Goal: Task Accomplishment & Management: Manage account settings

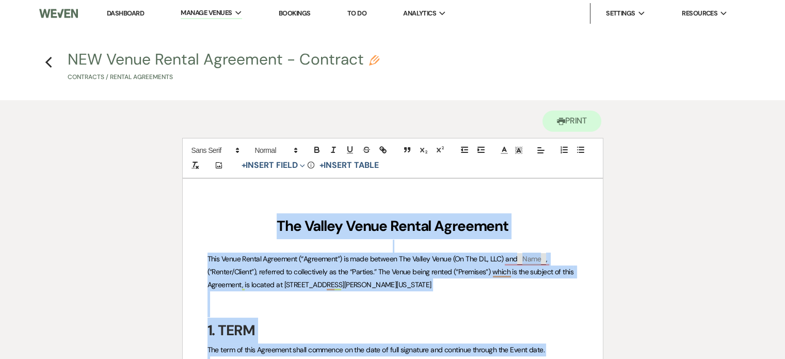
click at [126, 11] on link "Dashboard" at bounding box center [125, 13] width 37 height 9
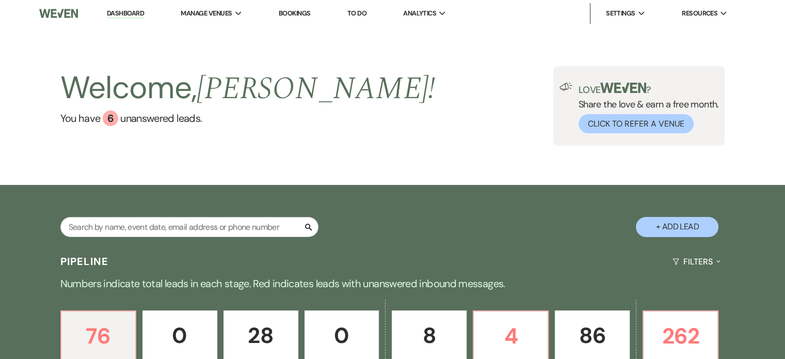
click at [506, 153] on div "Welcome, [PERSON_NAME] ! You have 6 unanswered lead s . Love ? Share the love &…" at bounding box center [392, 106] width 785 height 158
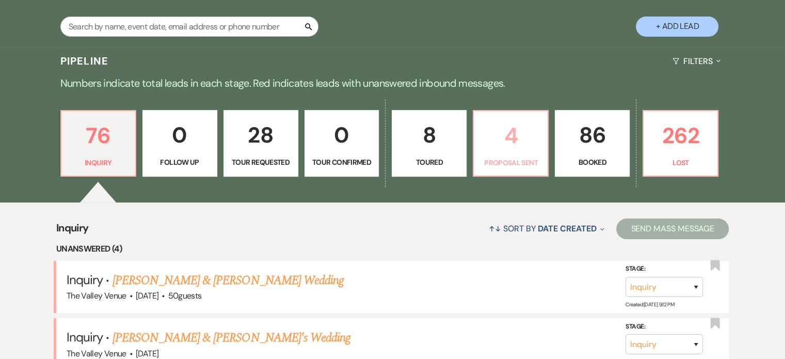
click at [508, 133] on p "4" at bounding box center [510, 135] width 61 height 35
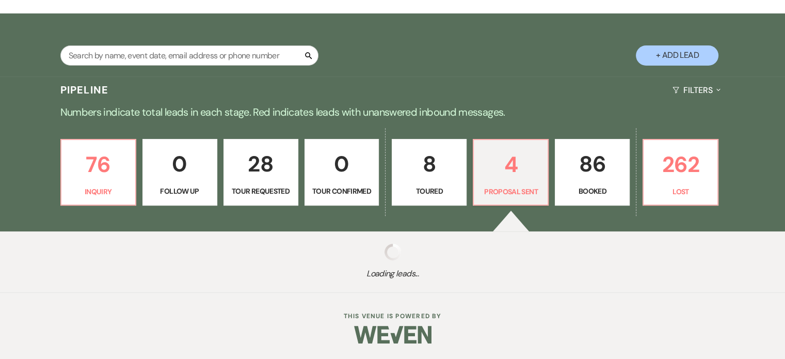
select select "6"
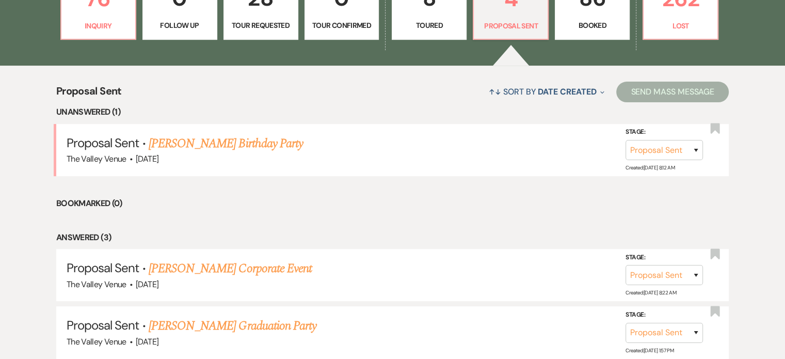
scroll to position [336, 0]
click at [248, 147] on link "[PERSON_NAME] Birthday Party" at bounding box center [226, 144] width 154 height 19
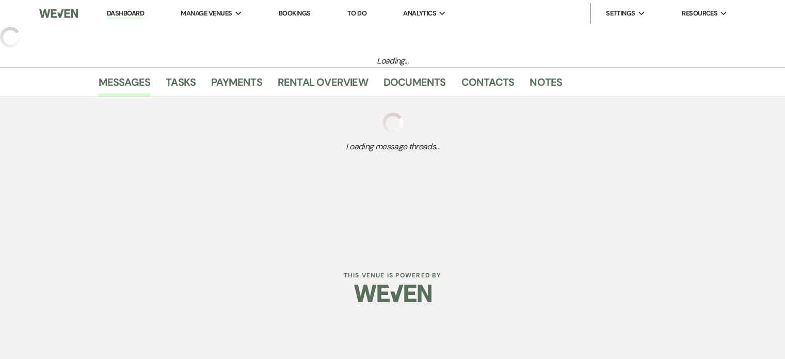
select select "6"
select select "4"
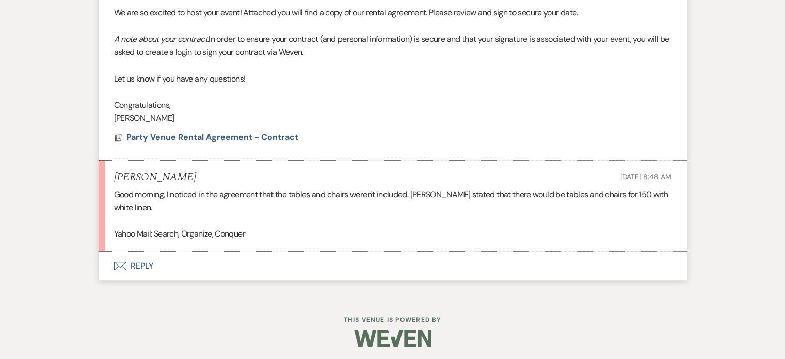
scroll to position [460, 0]
click at [143, 262] on button "Envelope Reply" at bounding box center [393, 266] width 588 height 29
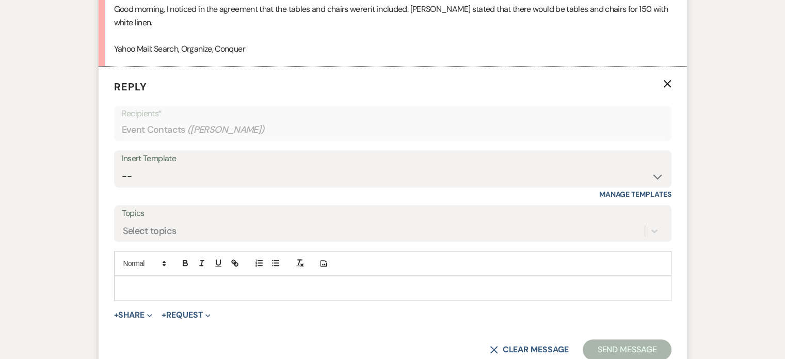
scroll to position [657, 0]
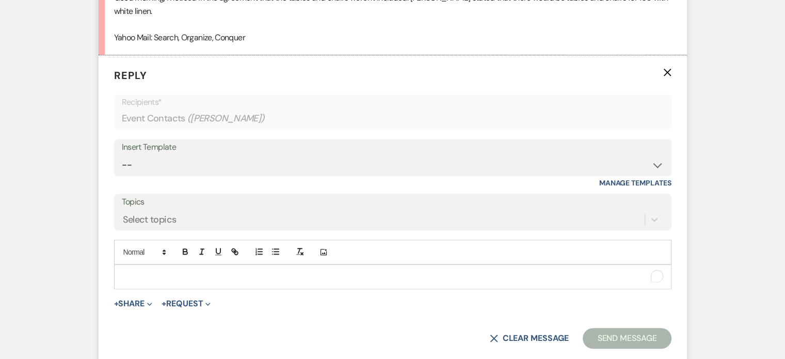
click at [223, 281] on div "To enrich screen reader interactions, please activate Accessibility in Grammarl…" at bounding box center [393, 277] width 556 height 24
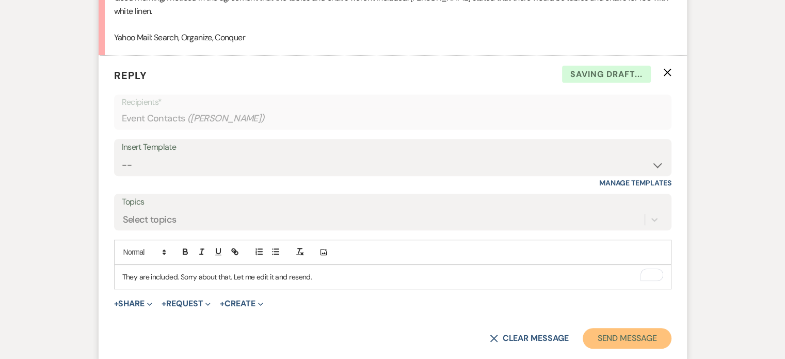
drag, startPoint x: 609, startPoint y: 335, endPoint x: 613, endPoint y: 328, distance: 8.3
click at [613, 328] on button "Send Message" at bounding box center [627, 338] width 88 height 21
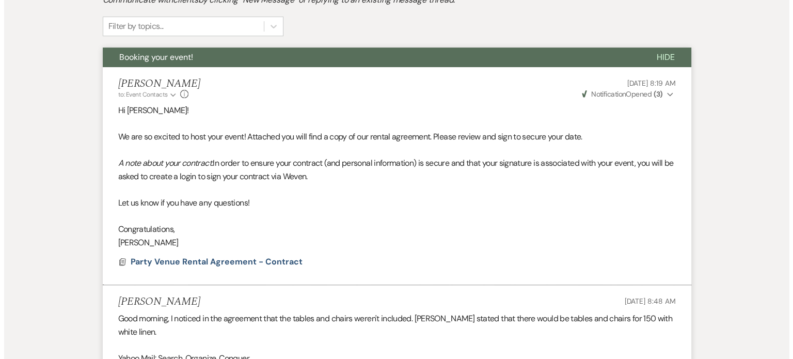
scroll to position [333, 0]
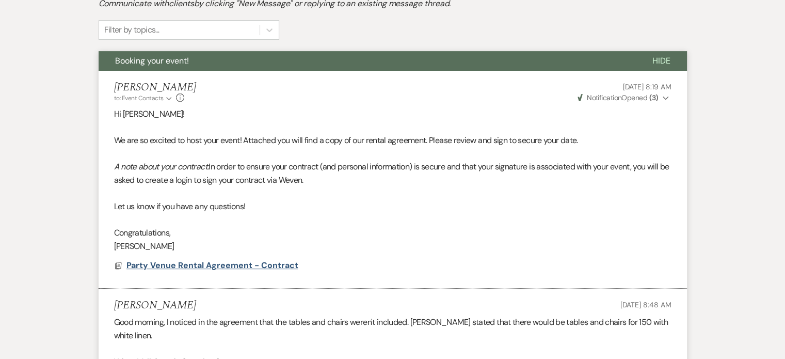
click at [203, 266] on span "Party Venue Rental Agreement - Contract" at bounding box center [212, 265] width 172 height 11
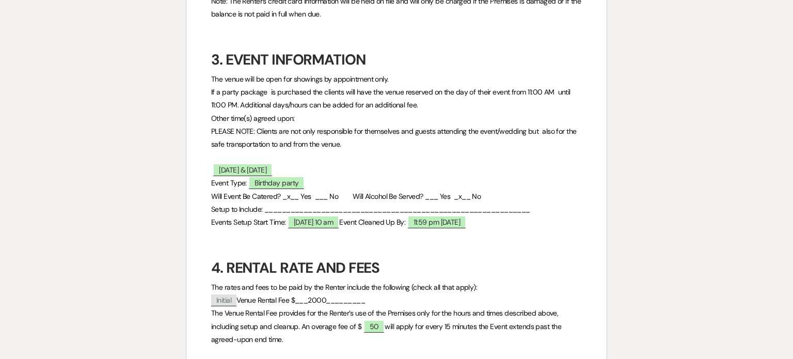
scroll to position [400, 0]
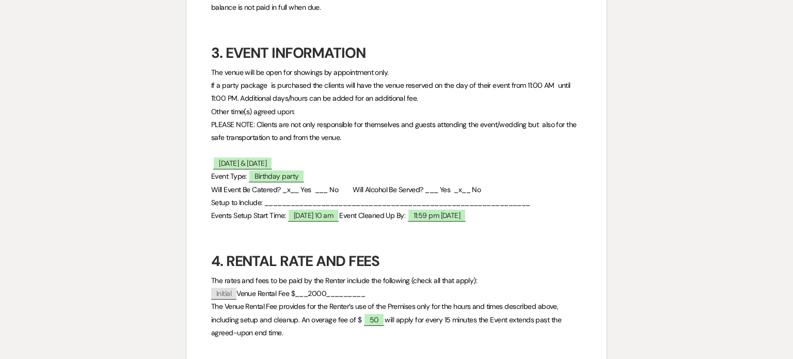
click at [369, 181] on p "Event Type: ﻿ Birthday party ﻿" at bounding box center [396, 176] width 370 height 13
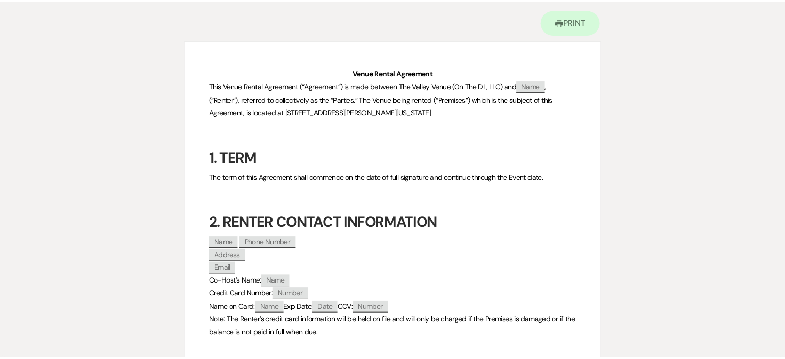
scroll to position [0, 0]
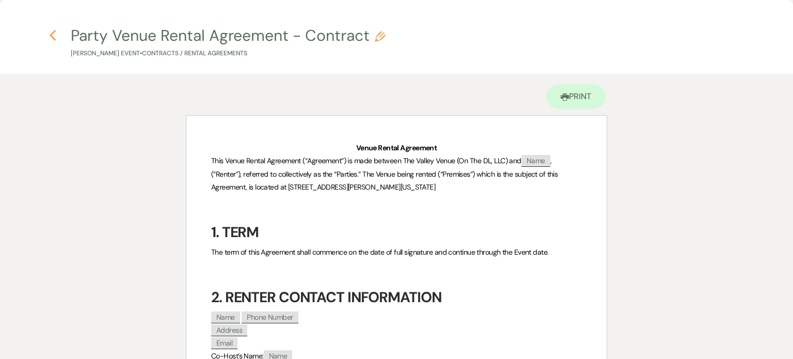
click at [51, 35] on use "button" at bounding box center [53, 35] width 7 height 11
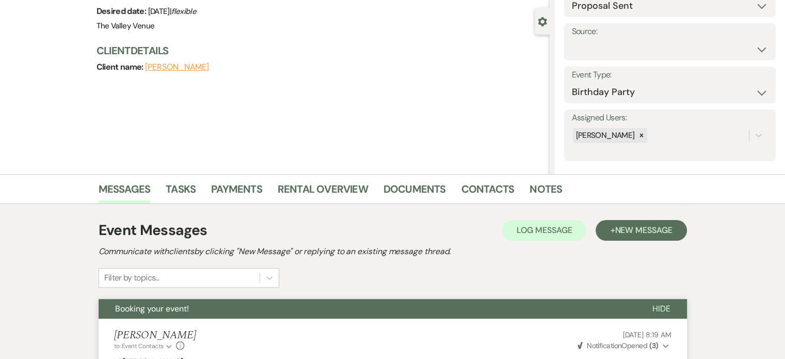
scroll to position [61, 0]
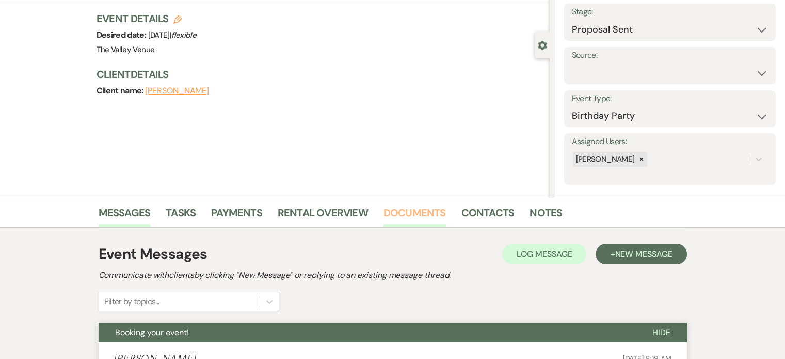
click at [408, 213] on link "Documents" at bounding box center [414, 215] width 62 height 23
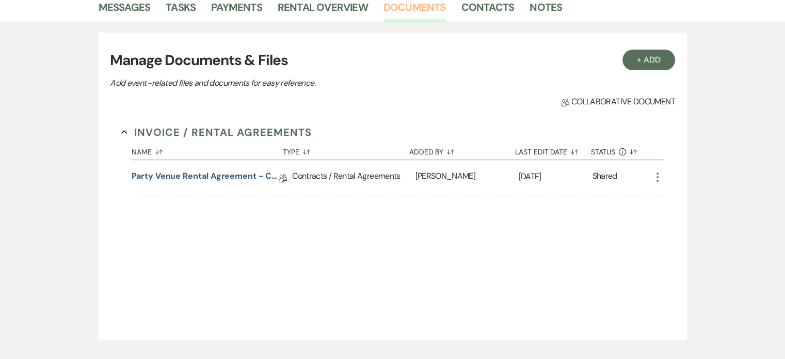
scroll to position [324, 0]
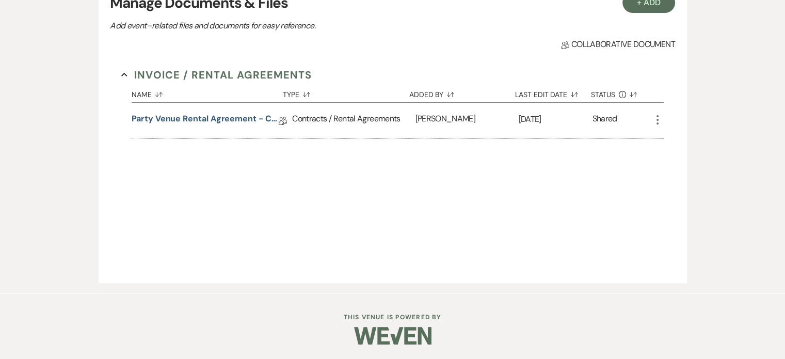
click at [658, 118] on use "button" at bounding box center [657, 119] width 2 height 9
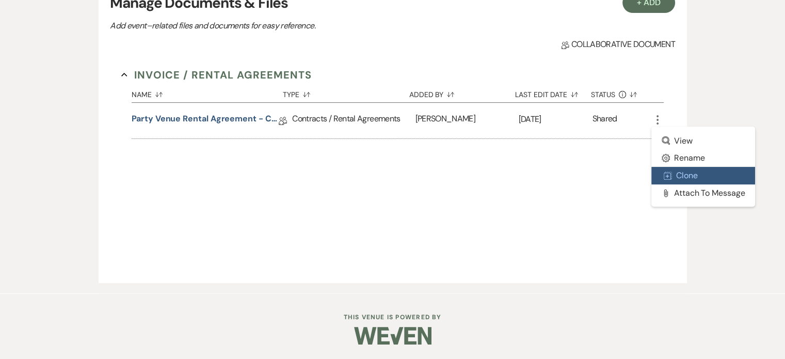
click at [690, 175] on button "Duplicate Clone" at bounding box center [703, 176] width 104 height 18
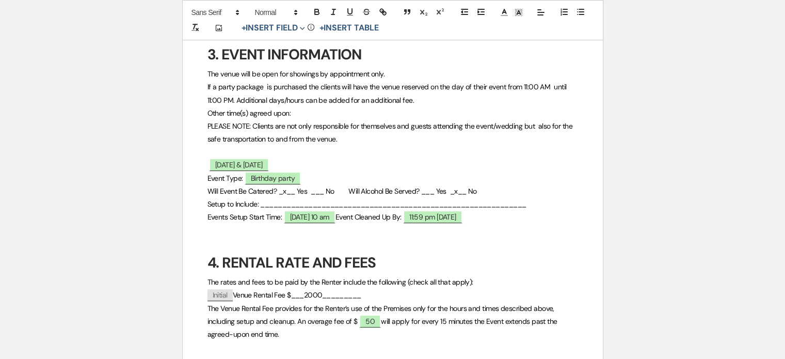
scroll to position [472, 0]
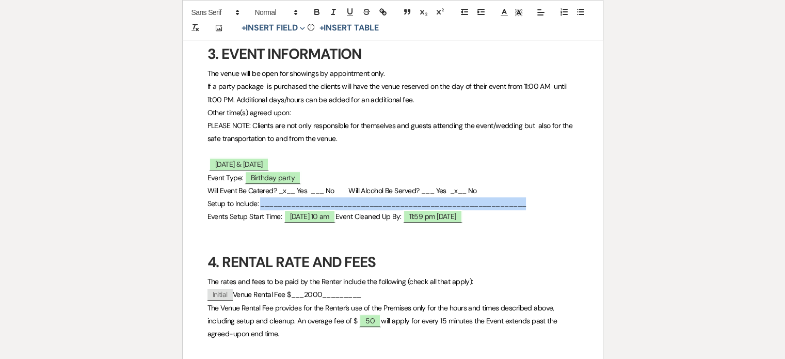
drag, startPoint x: 535, startPoint y: 207, endPoint x: 260, endPoint y: 206, distance: 274.5
click at [260, 206] on p "Setup to Include: _____________________________________________________________" at bounding box center [392, 203] width 370 height 13
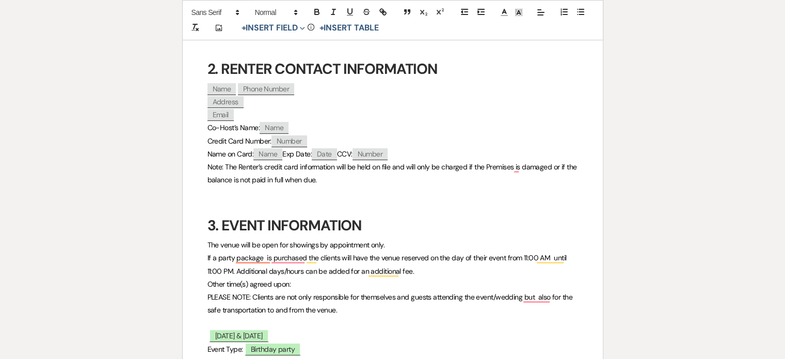
scroll to position [0, 0]
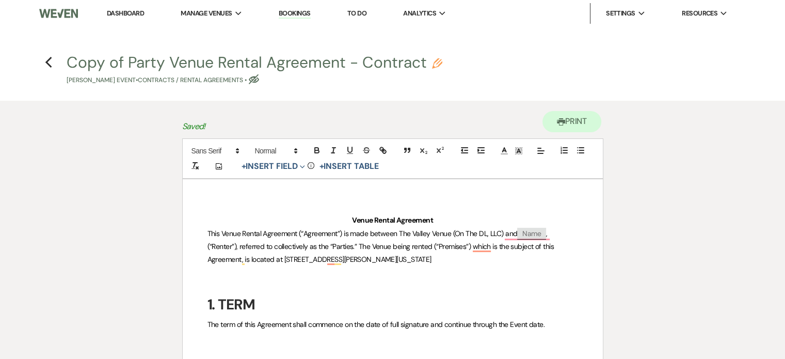
click at [442, 68] on div "Copy of Party Venue Rental Agreement - Contract Pencil [PERSON_NAME] Event • Co…" at bounding box center [396, 70] width 658 height 30
click at [437, 63] on use "button" at bounding box center [437, 63] width 10 height 10
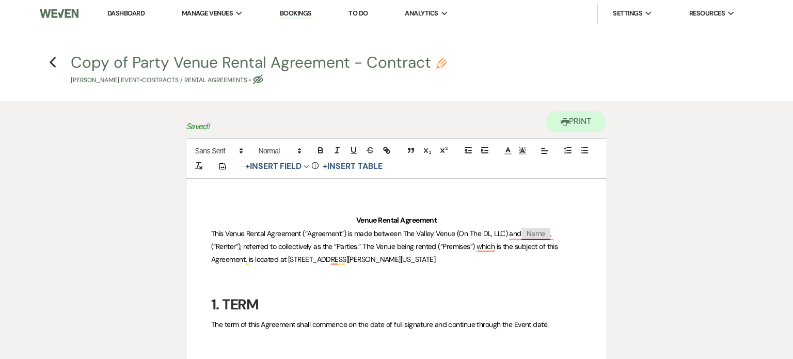
select select "10"
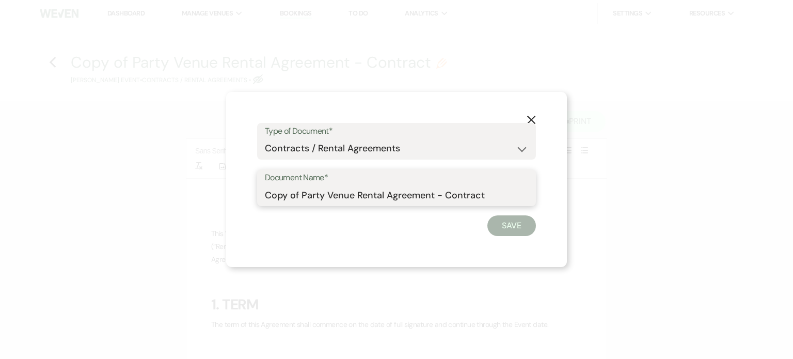
drag, startPoint x: 327, startPoint y: 195, endPoint x: 204, endPoint y: 183, distance: 123.4
click at [204, 183] on div "X Type of Document* Special Event Insurance Vendor Certificate of Insurance Con…" at bounding box center [396, 179] width 793 height 359
type input "Updated Venue Rental Agreement - Contract"
click at [499, 229] on button "Save" at bounding box center [511, 225] width 49 height 21
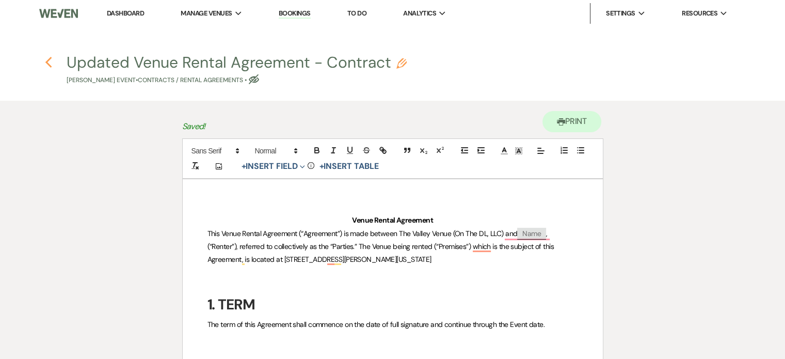
click at [52, 61] on icon "Previous" at bounding box center [49, 62] width 8 height 12
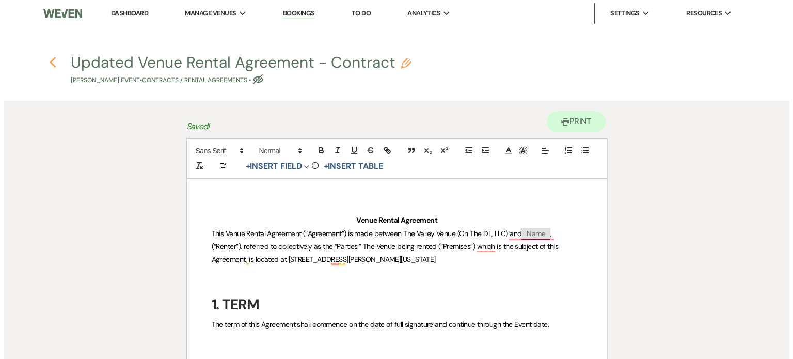
scroll to position [324, 0]
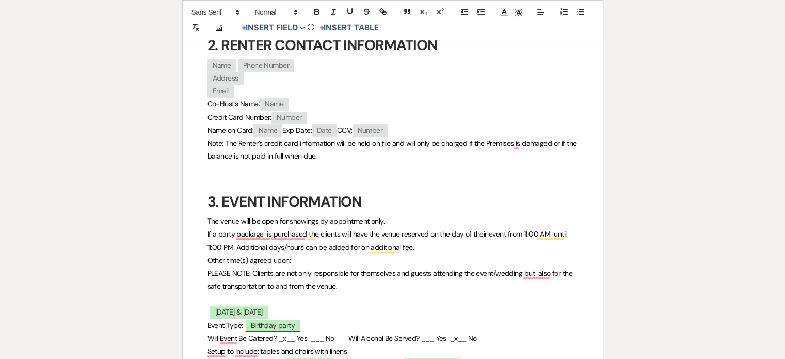
select select "6"
select select "4"
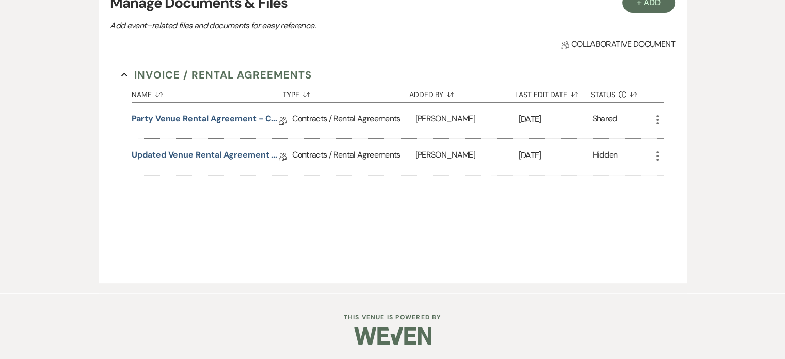
click at [655, 158] on icon "More" at bounding box center [657, 156] width 12 height 12
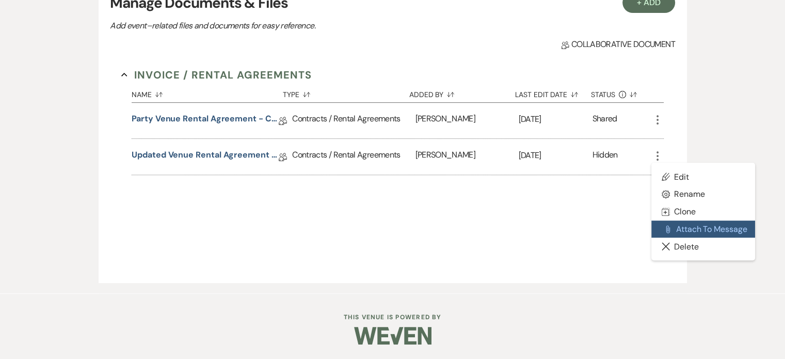
click at [701, 226] on button "Attach File Attach to Message" at bounding box center [703, 229] width 104 height 18
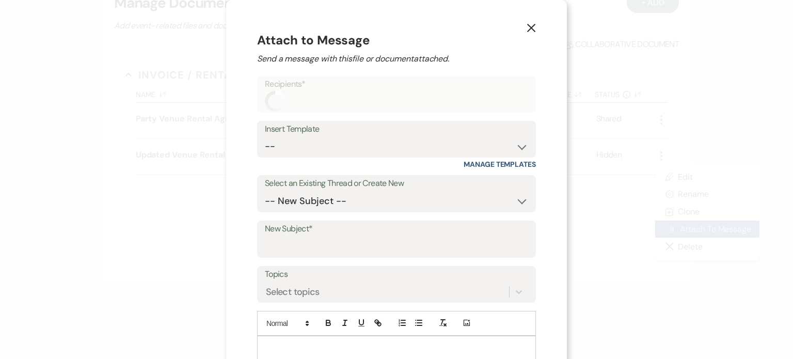
scroll to position [70, 0]
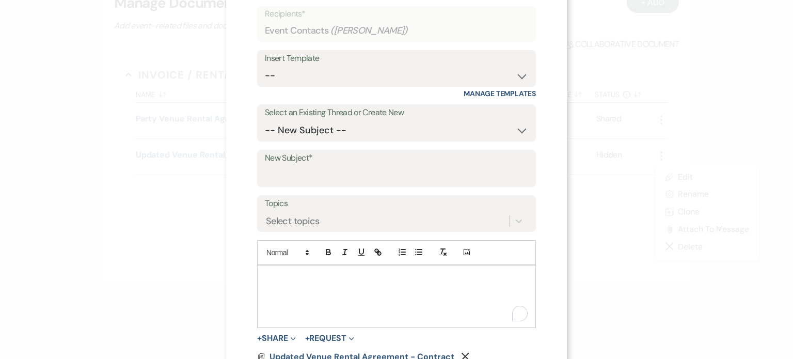
click at [375, 276] on p "To enrich screen reader interactions, please activate Accessibility in Grammarl…" at bounding box center [396, 276] width 262 height 11
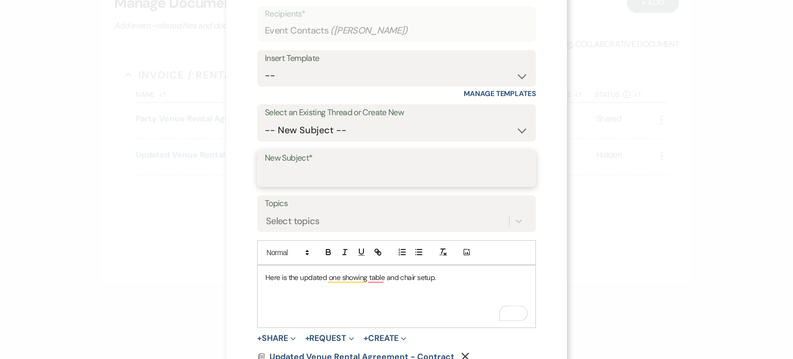
click at [341, 173] on input "New Subject*" at bounding box center [396, 176] width 263 height 20
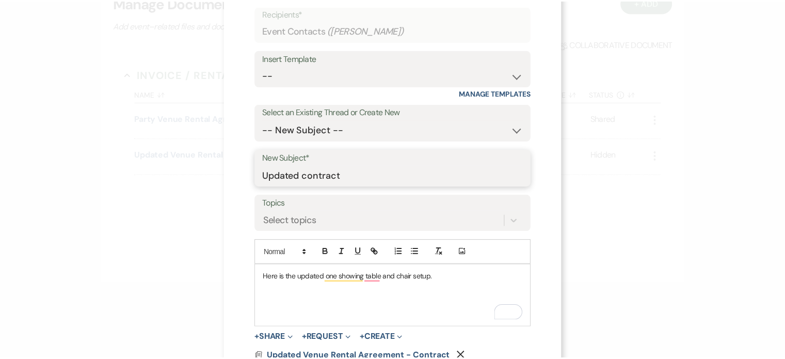
scroll to position [140, 0]
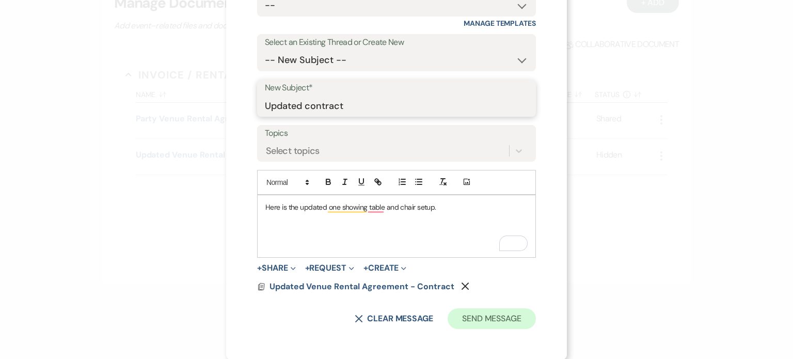
type input "Updated contract"
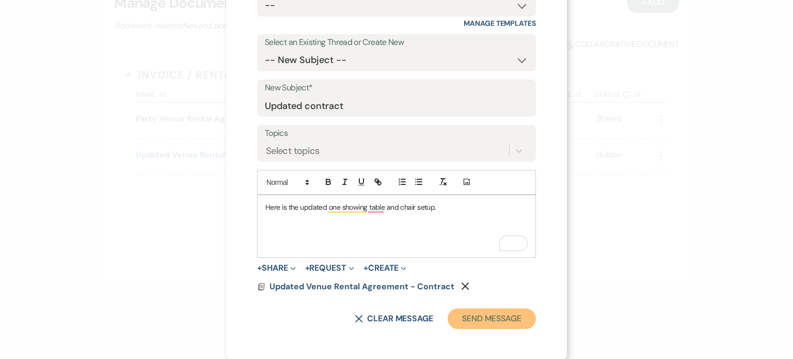
click at [486, 315] on button "Send Message" at bounding box center [491, 318] width 88 height 21
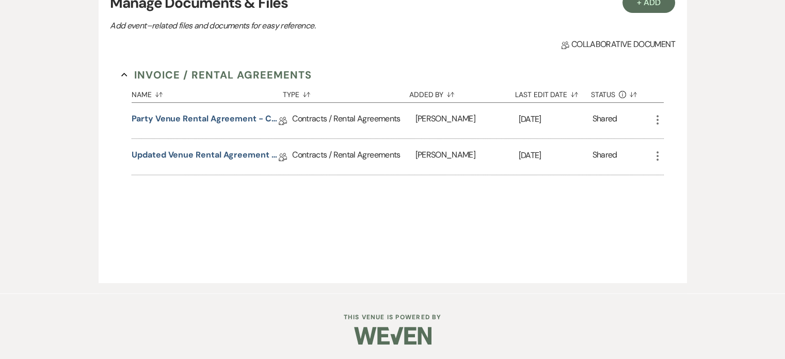
scroll to position [0, 0]
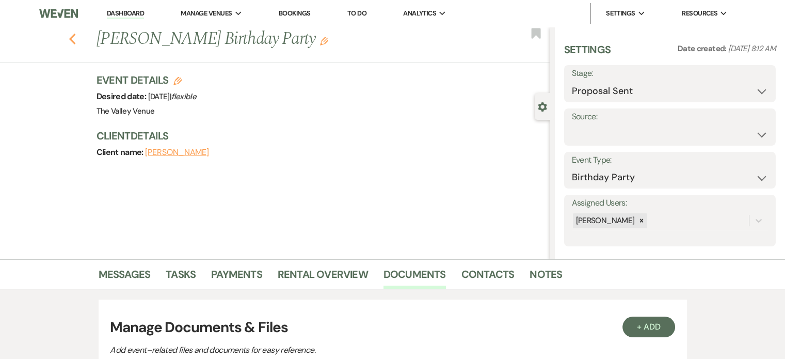
click at [76, 41] on icon "Previous" at bounding box center [73, 39] width 8 height 12
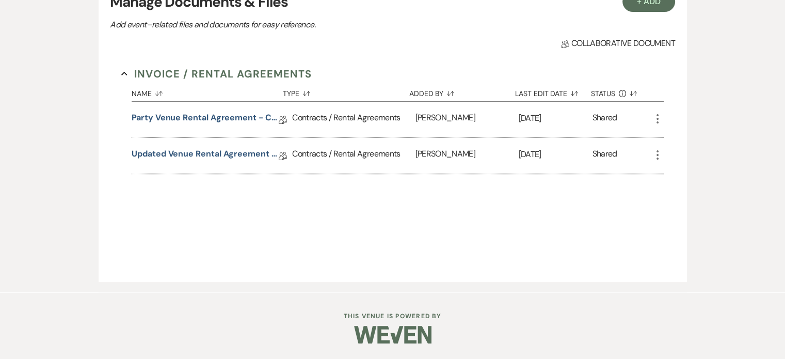
select select "6"
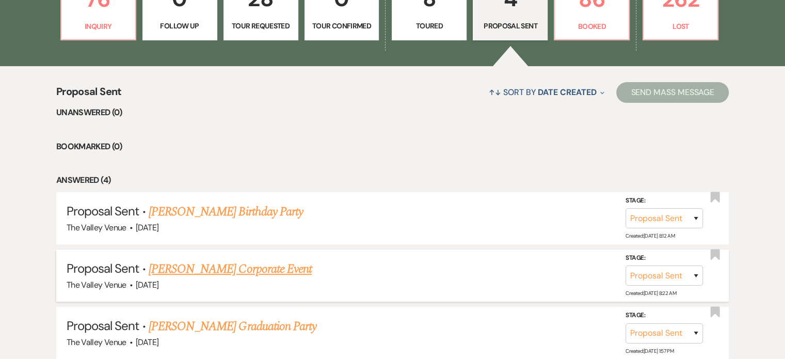
click at [229, 274] on link "[PERSON_NAME] Corporate Event" at bounding box center [230, 269] width 163 height 19
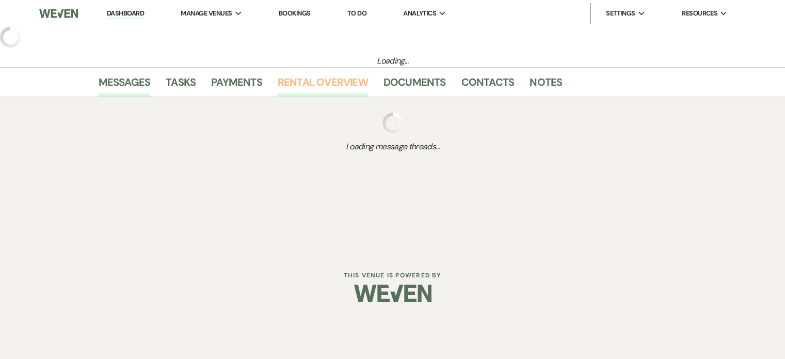
select select "6"
select select "9"
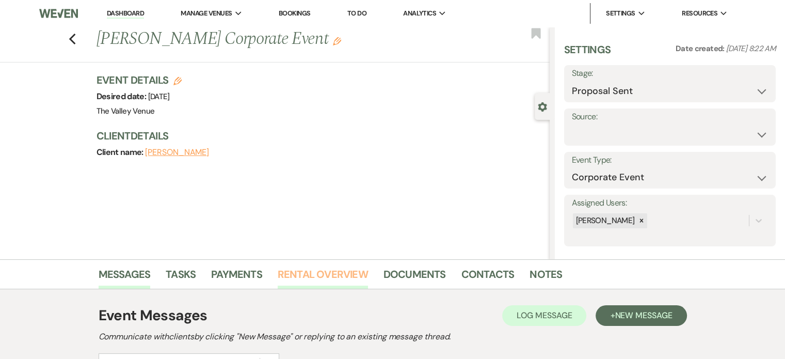
scroll to position [143, 0]
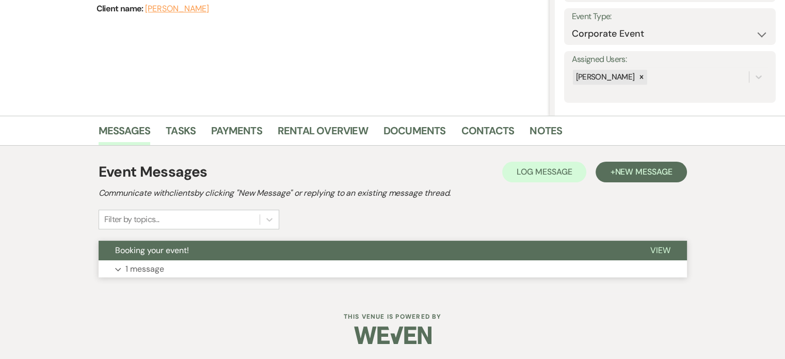
click at [161, 272] on p "1 message" at bounding box center [144, 268] width 39 height 13
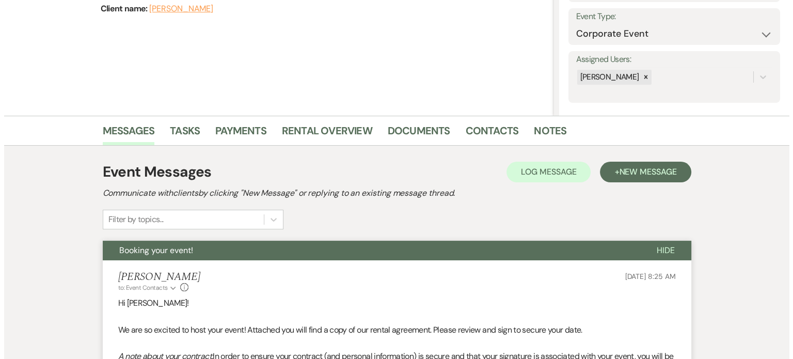
scroll to position [372, 0]
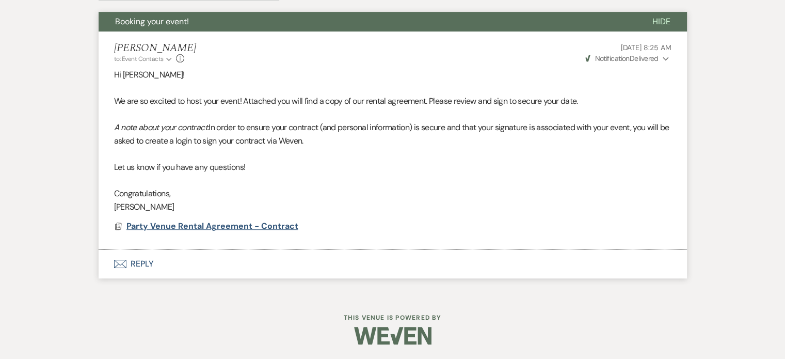
click at [210, 223] on span "Party Venue Rental Agreement - Contract" at bounding box center [212, 225] width 172 height 11
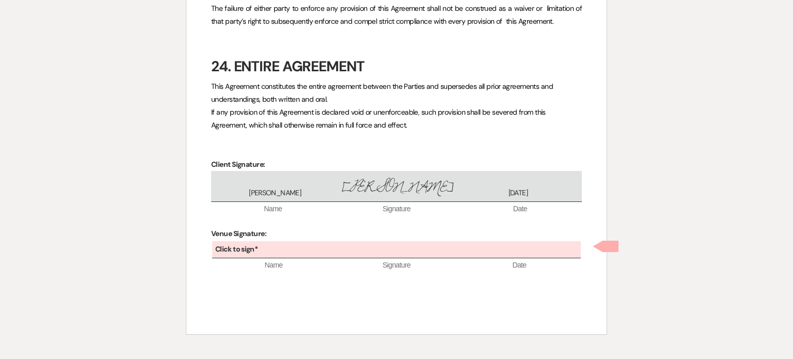
scroll to position [3318, 0]
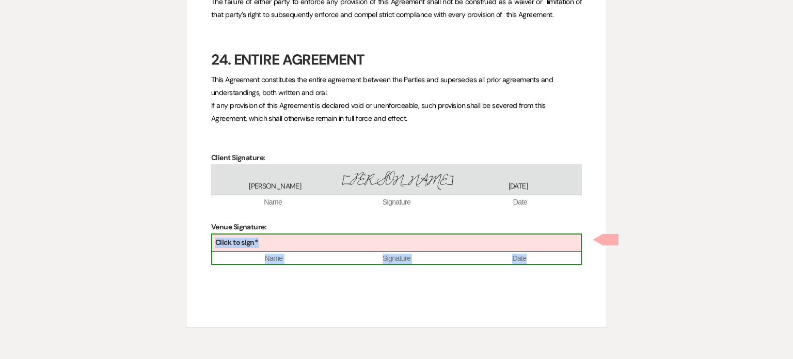
click at [416, 245] on div "Click to sign*" at bounding box center [396, 242] width 368 height 17
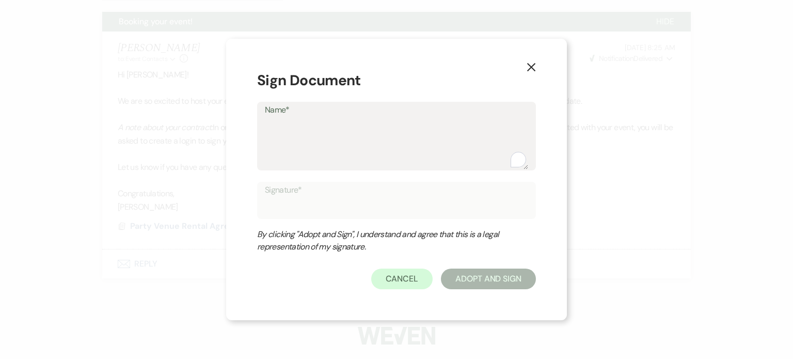
type textarea "D"
type input "D"
type textarea "Da"
type input "Da"
type textarea "[PERSON_NAME]"
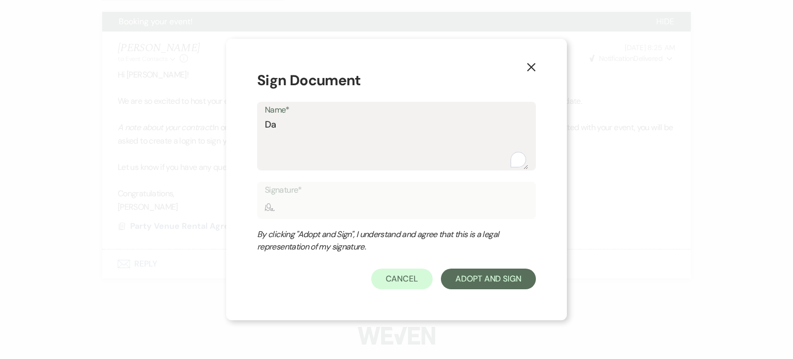
type input "[PERSON_NAME]"
type textarea "[PERSON_NAME]"
type input "[PERSON_NAME]"
type textarea "Danel"
type input "Danel"
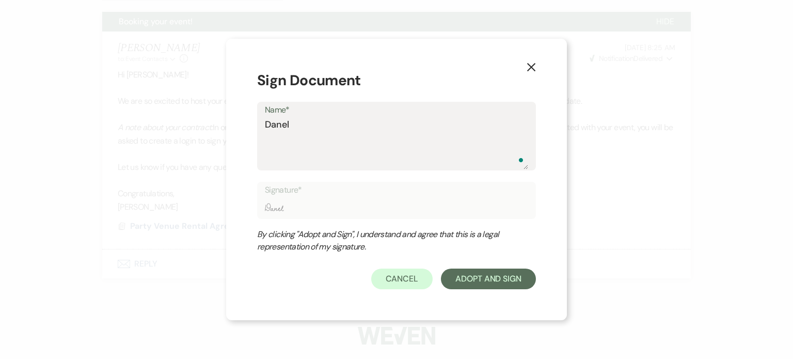
type textarea "[PERSON_NAME]"
type input "[PERSON_NAME]"
type textarea "[PERSON_NAME]"
type input "[PERSON_NAME]"
type textarea "[PERSON_NAME]"
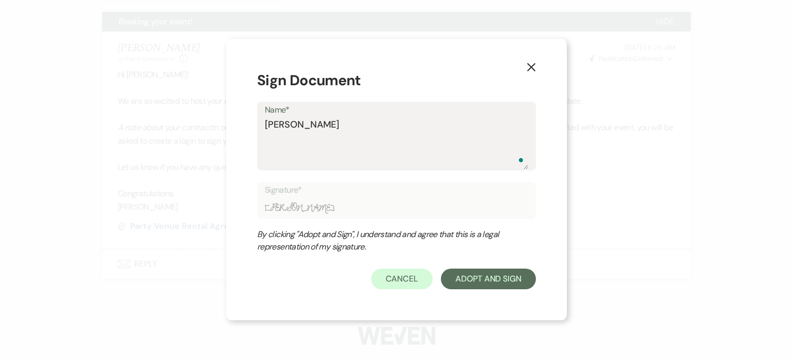
type input "[PERSON_NAME]"
type textarea "[PERSON_NAME]"
type input "[PERSON_NAME]"
type textarea "[PERSON_NAME]"
type input "[PERSON_NAME]"
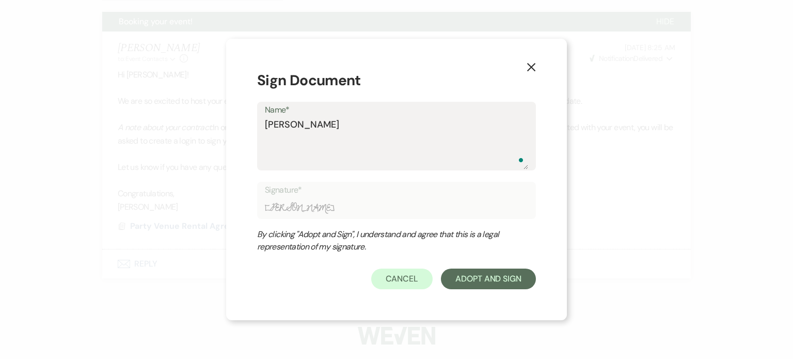
type textarea "[PERSON_NAME] Mid"
type input "[PERSON_NAME] Mid"
type textarea "[PERSON_NAME] Midd"
type input "[PERSON_NAME] Midd"
type textarea "[PERSON_NAME]"
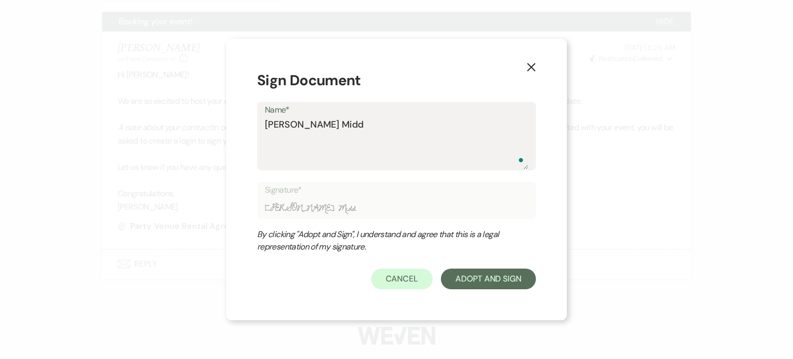
type input "[PERSON_NAME]"
type textarea "[PERSON_NAME] Middle"
type input "[PERSON_NAME] Middle"
type textarea "[PERSON_NAME]"
type input "[PERSON_NAME]"
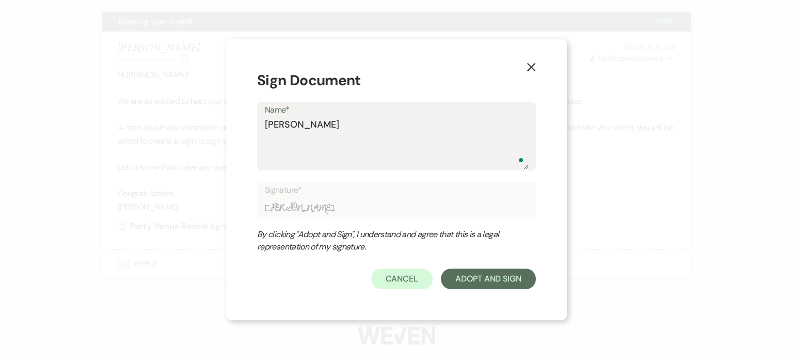
type textarea "[PERSON_NAME] Middleto"
type input "[PERSON_NAME] Middleto"
type textarea "[PERSON_NAME]"
type input "[PERSON_NAME]"
type textarea "[PERSON_NAME]"
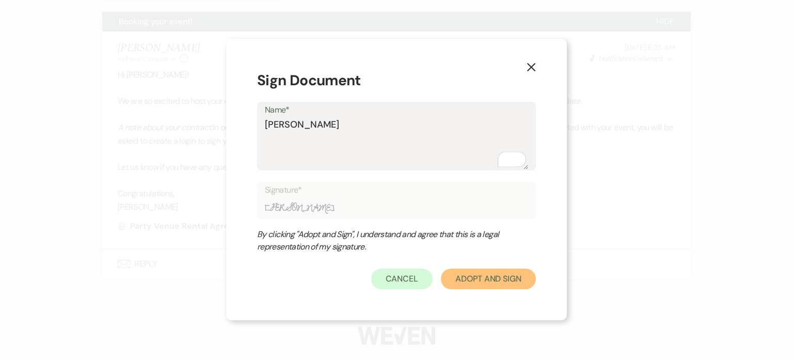
click at [494, 277] on button "Adopt And Sign" at bounding box center [488, 278] width 95 height 21
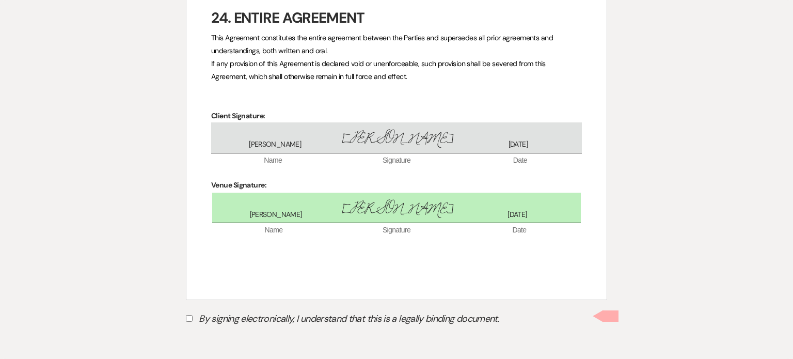
scroll to position [3362, 0]
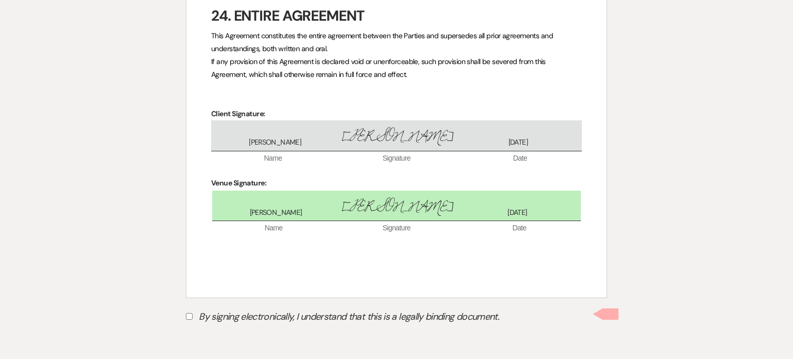
click at [186, 316] on input "By signing electronically, I understand that this is a legally binding document." at bounding box center [189, 316] width 7 height 7
checkbox input "true"
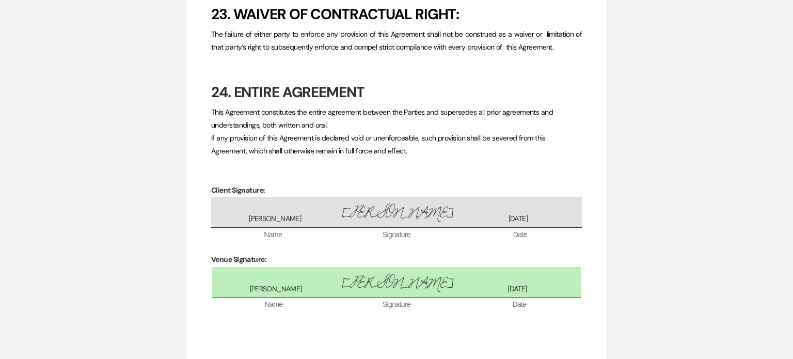
scroll to position [3385, 0]
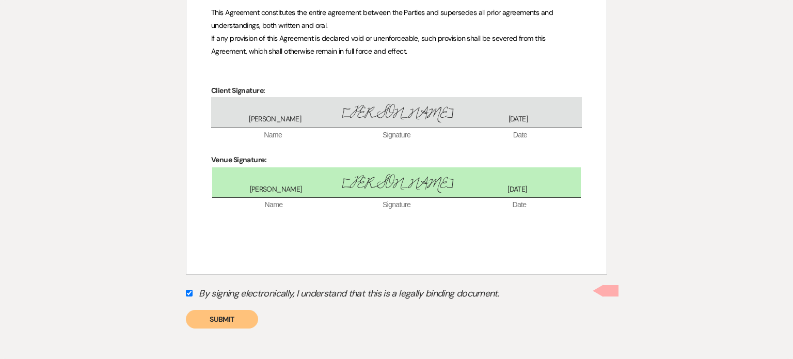
click at [231, 314] on button "Submit" at bounding box center [222, 319] width 72 height 19
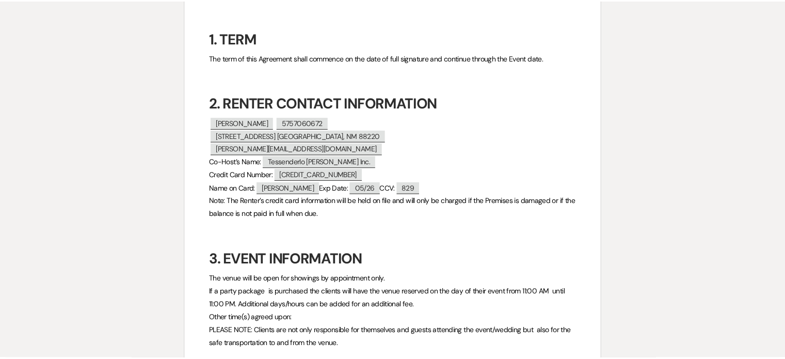
scroll to position [0, 0]
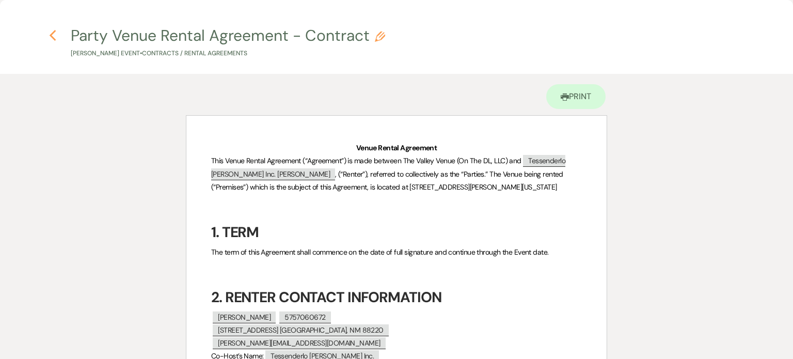
click at [52, 37] on use "button" at bounding box center [53, 35] width 7 height 11
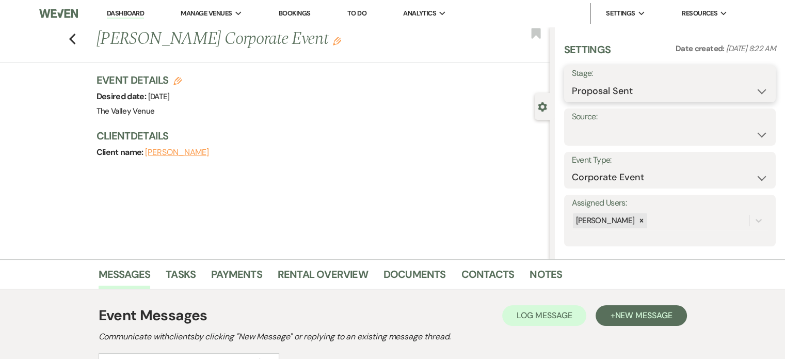
click at [706, 94] on select "Inquiry Follow Up Tour Requested Tour Confirmed Toured Proposal Sent Booked Lost" at bounding box center [670, 91] width 196 height 20
select select "7"
click at [572, 81] on select "Inquiry Follow Up Tour Requested Tour Confirmed Toured Proposal Sent Booked Lost" at bounding box center [670, 91] width 196 height 20
click at [759, 82] on button "Save" at bounding box center [754, 83] width 44 height 21
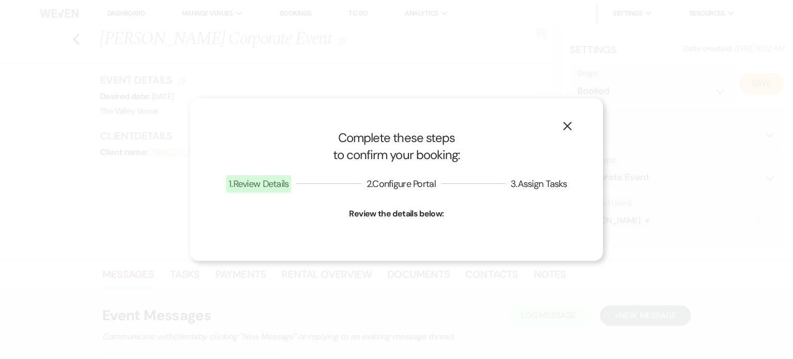
select select "9"
select select "661"
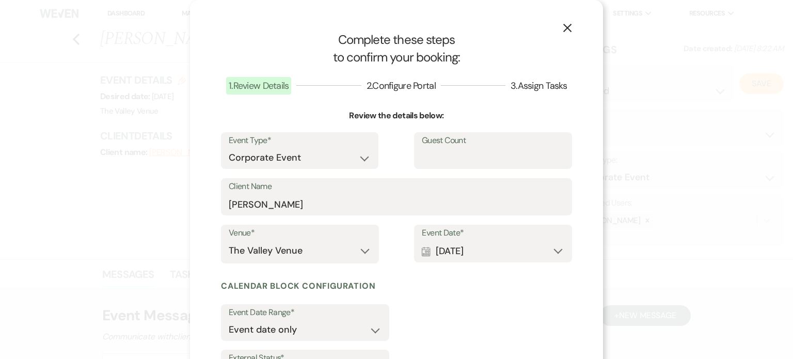
scroll to position [96, 0]
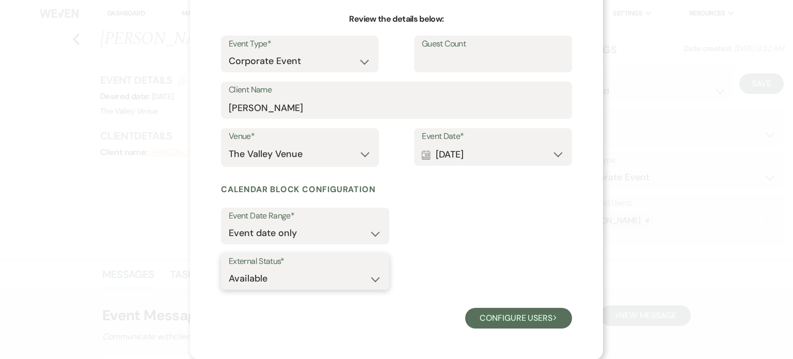
click at [321, 272] on select "Available Unavailable" at bounding box center [305, 278] width 153 height 20
select select "false"
click at [229, 268] on select "Available Unavailable" at bounding box center [305, 278] width 153 height 20
click at [503, 317] on button "Configure users Next" at bounding box center [518, 318] width 107 height 21
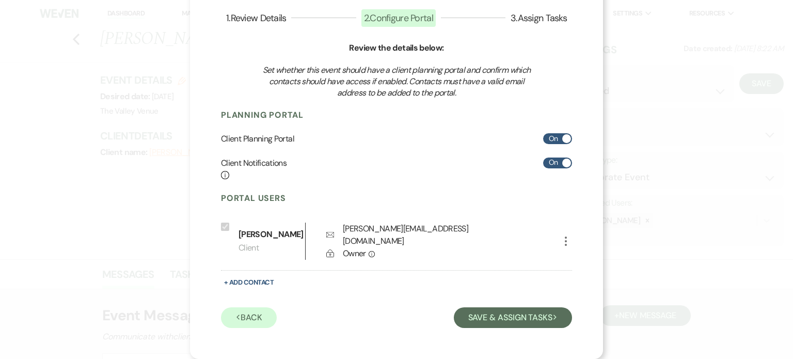
scroll to position [57, 0]
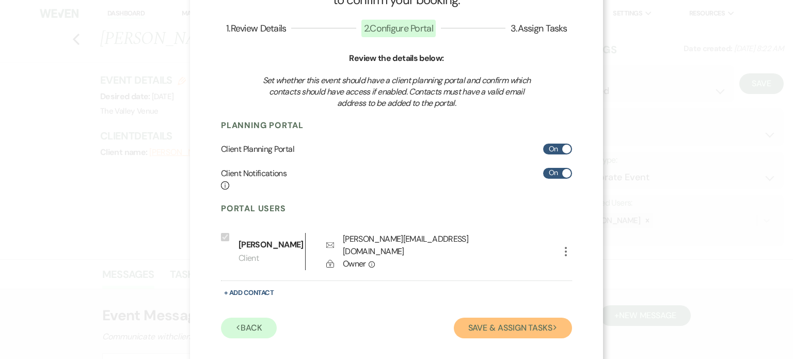
click at [494, 317] on button "Save & Assign Tasks Next" at bounding box center [513, 327] width 118 height 21
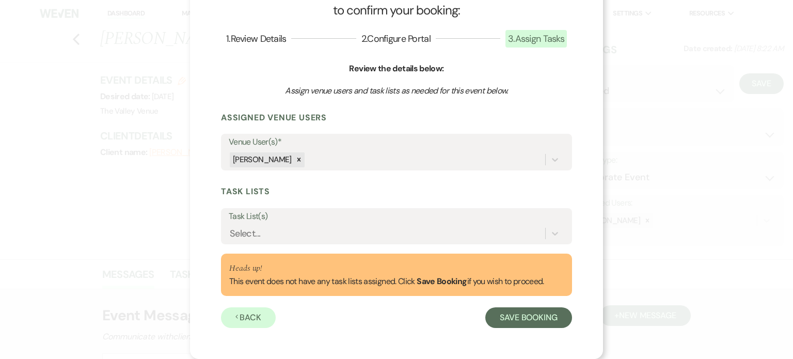
scroll to position [47, 0]
click at [502, 321] on button "Save Booking" at bounding box center [528, 317] width 87 height 21
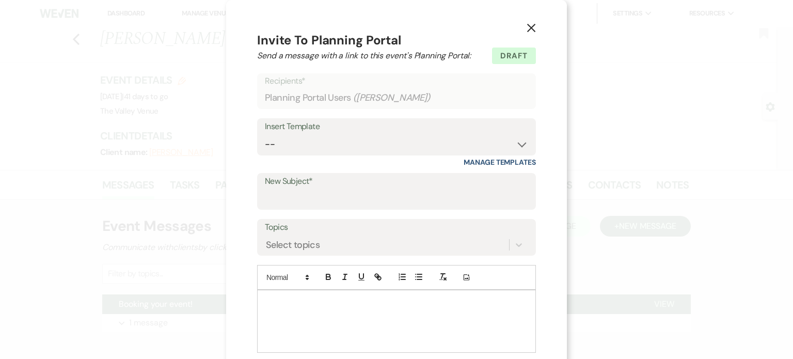
click at [527, 27] on use "button" at bounding box center [531, 28] width 8 height 8
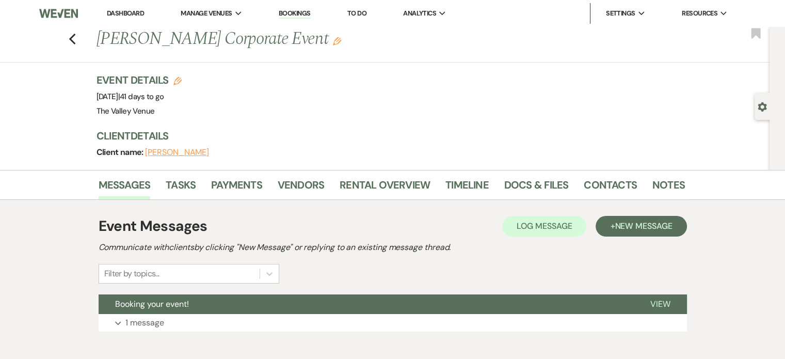
click at [296, 9] on link "Bookings" at bounding box center [295, 14] width 32 height 10
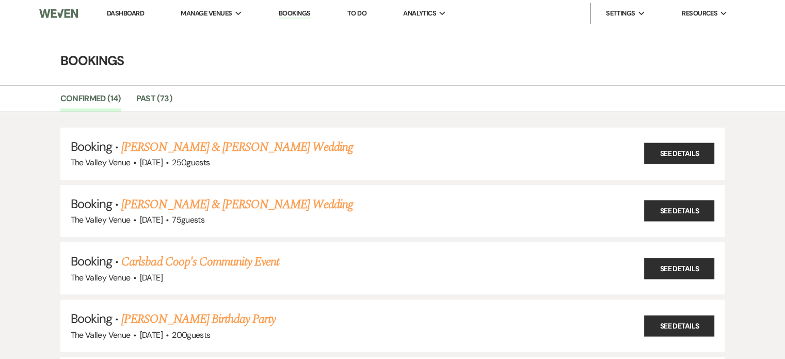
click at [135, 9] on link "Dashboard" at bounding box center [125, 13] width 37 height 9
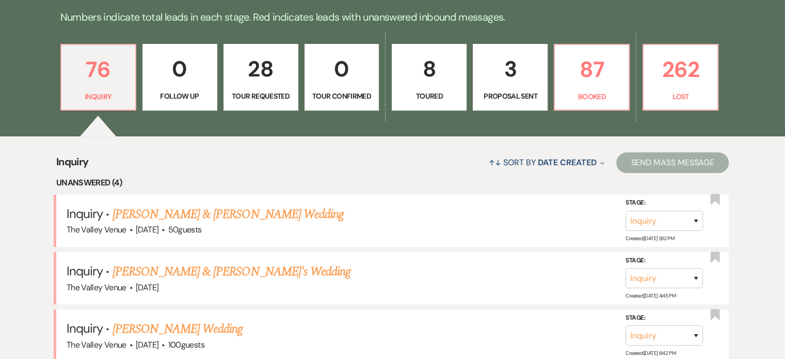
scroll to position [266, 0]
click at [512, 85] on p "3" at bounding box center [509, 69] width 61 height 35
select select "6"
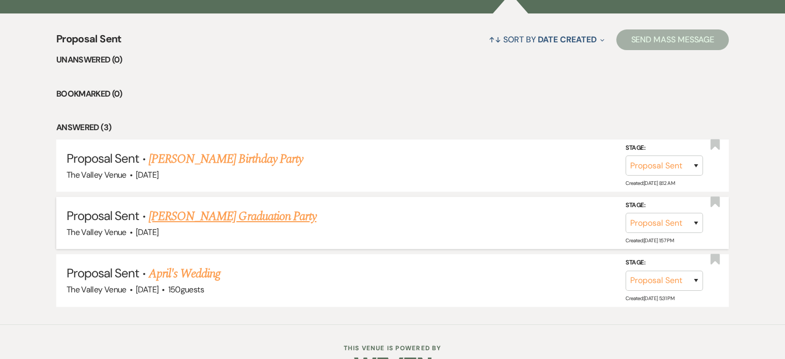
scroll to position [384, 0]
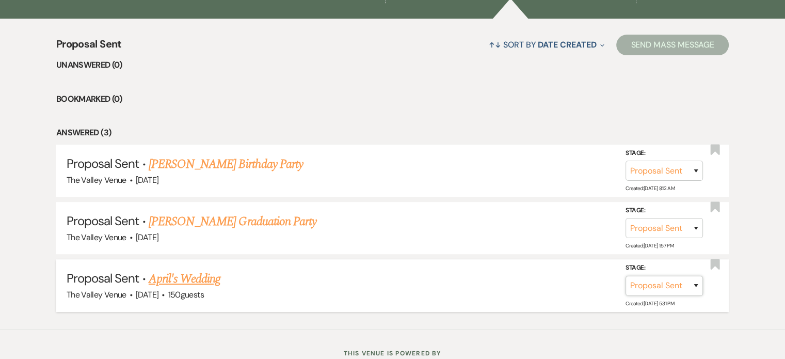
click at [692, 283] on select "Inquiry Follow Up Tour Requested Tour Confirmed Toured Proposal Sent Booked Lost" at bounding box center [663, 285] width 77 height 20
select select "8"
click at [625, 275] on select "Inquiry Follow Up Tour Requested Tour Confirmed Toured Proposal Sent Booked Lost" at bounding box center [663, 285] width 77 height 20
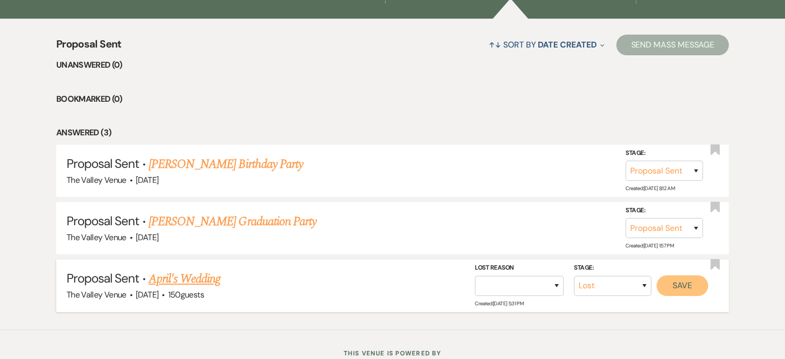
click at [685, 280] on button "Save" at bounding box center [682, 284] width 52 height 21
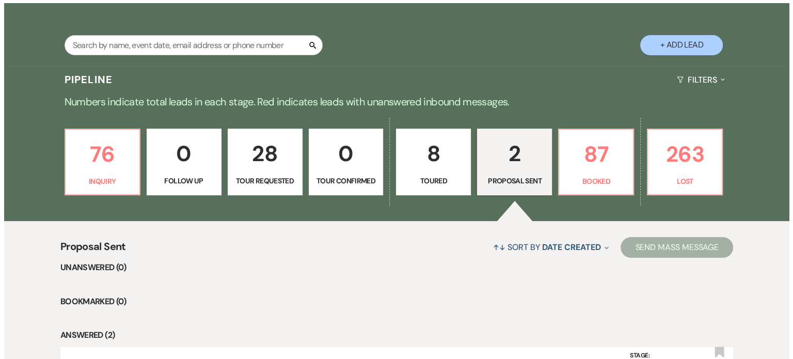
scroll to position [182, 0]
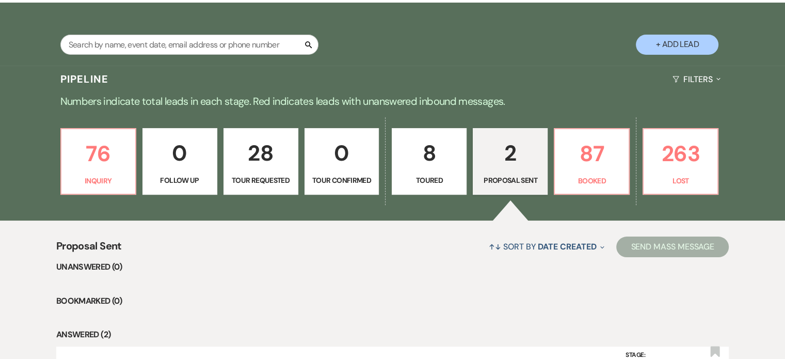
click at [649, 41] on button "+ Add Lead" at bounding box center [677, 45] width 83 height 20
select select "661"
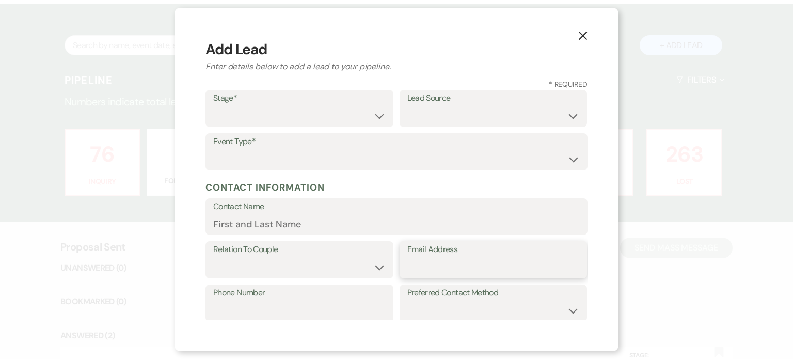
click at [447, 261] on input "Email Address" at bounding box center [493, 267] width 172 height 20
type input "[PERSON_NAME][EMAIL_ADDRESS][DOMAIN_NAME]"
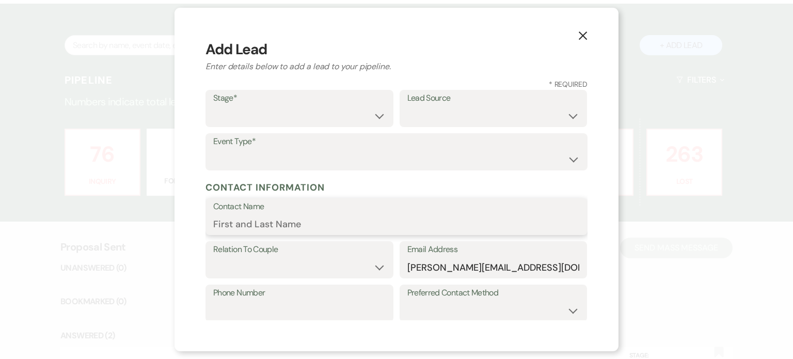
click at [338, 220] on input "Contact Name" at bounding box center [396, 224] width 366 height 20
type input "Krumlin Auto"
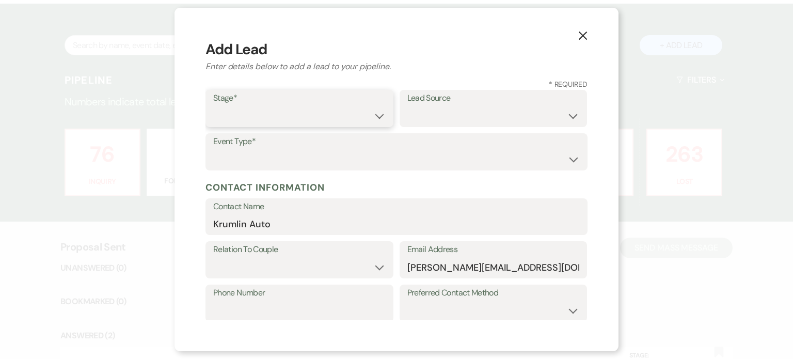
click at [254, 108] on select "Inquiry Follow Up Tour Requested Tour Confirmed Toured Proposal Sent Booked Lost" at bounding box center [299, 116] width 172 height 20
select select "6"
click at [213, 106] on select "Inquiry Follow Up Tour Requested Tour Confirmed Toured Proposal Sent Booked Lost" at bounding box center [299, 116] width 172 height 20
click at [289, 297] on label "Phone Number" at bounding box center [299, 292] width 172 height 15
click at [289, 300] on input "Phone Number" at bounding box center [299, 310] width 172 height 20
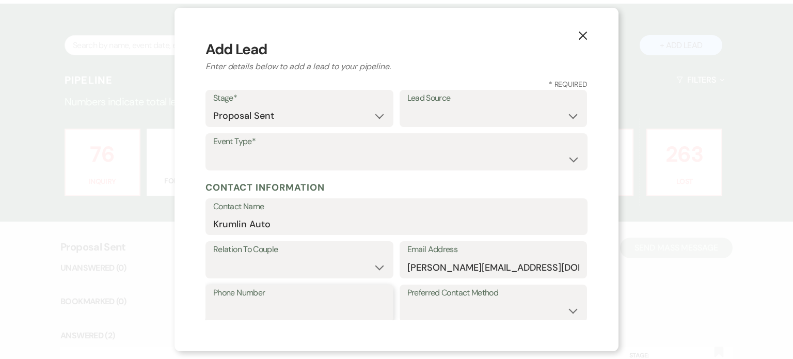
scroll to position [0, 0]
type input "5754207007"
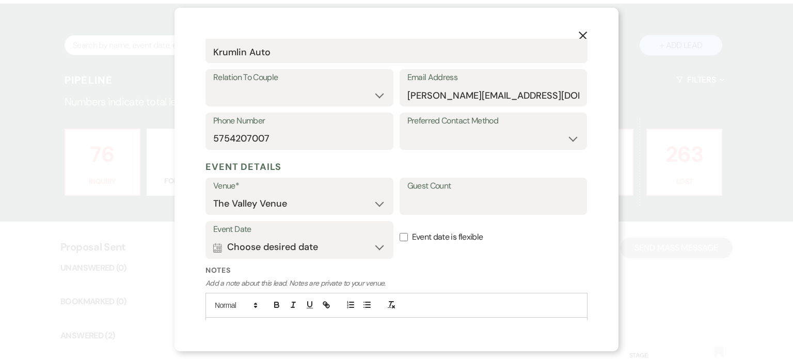
scroll to position [224, 0]
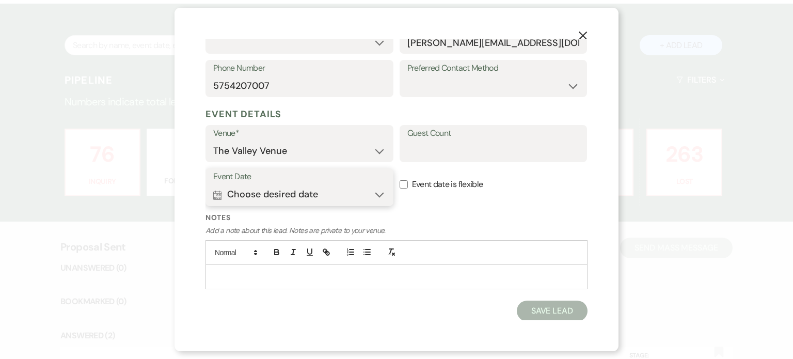
click at [327, 193] on button "Calendar Choose desired date Expand" at bounding box center [299, 194] width 172 height 21
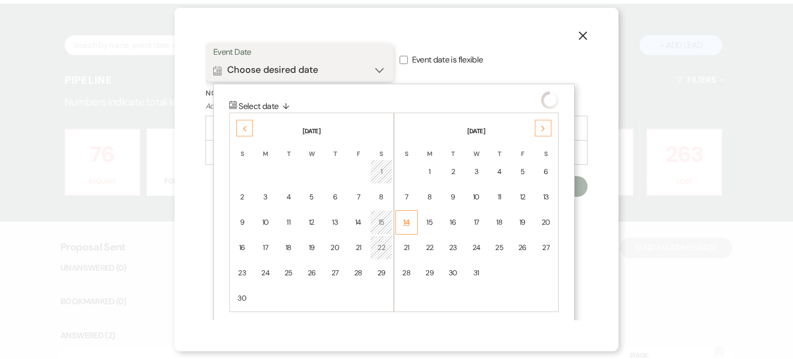
scroll to position [353, 0]
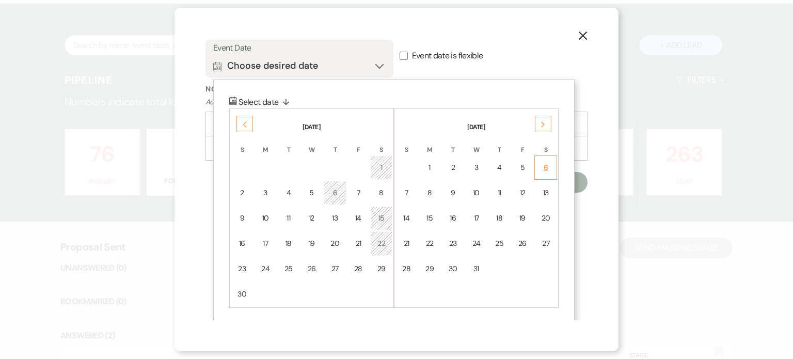
click at [545, 168] on div "6" at bounding box center [545, 167] width 9 height 11
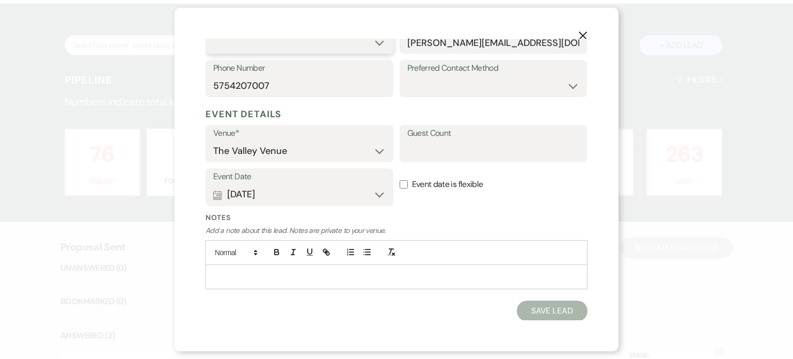
scroll to position [218, 0]
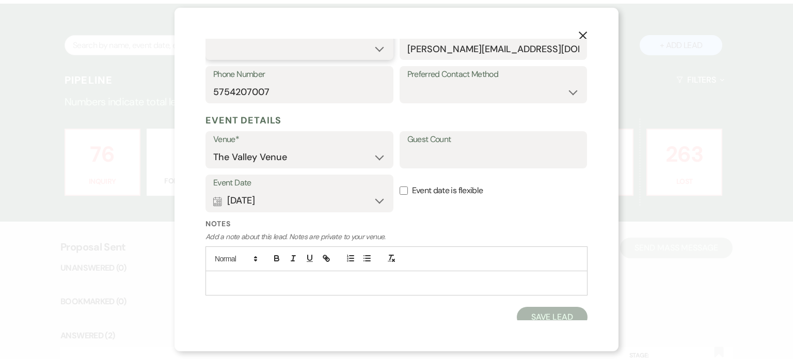
click at [361, 47] on select "Couple Planner Parent of Couple Family Member Friend Other" at bounding box center [299, 49] width 172 height 20
select select "1"
click at [213, 39] on select "Couple Planner Parent of Couple Family Member Friend Other" at bounding box center [299, 49] width 172 height 20
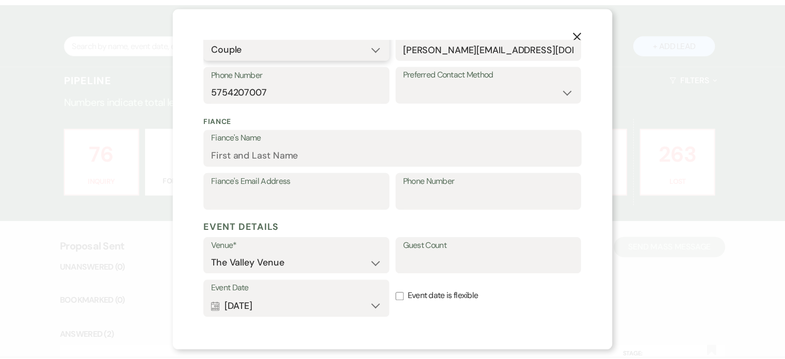
scroll to position [331, 0]
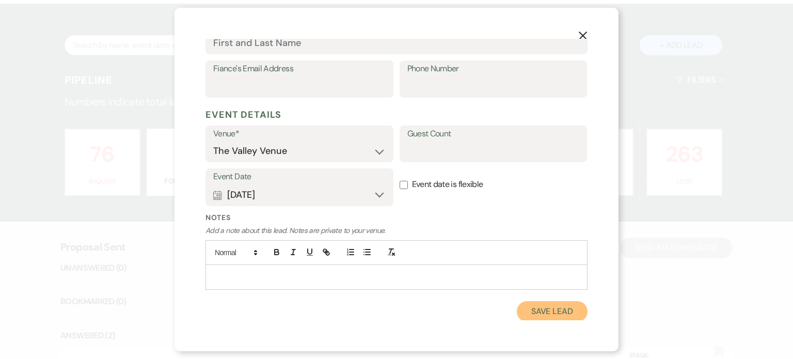
click at [549, 316] on button "Save Lead" at bounding box center [551, 311] width 71 height 21
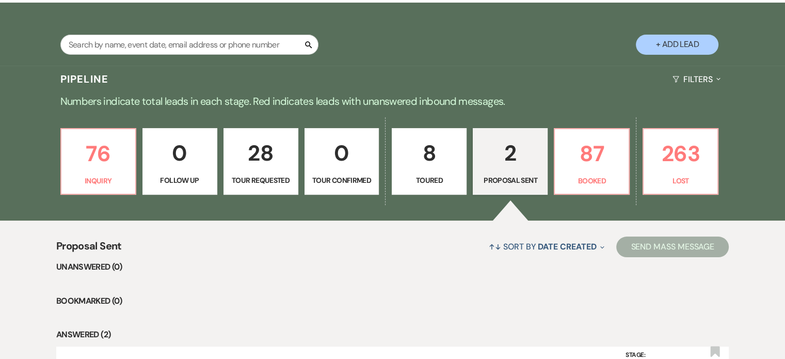
select select "6"
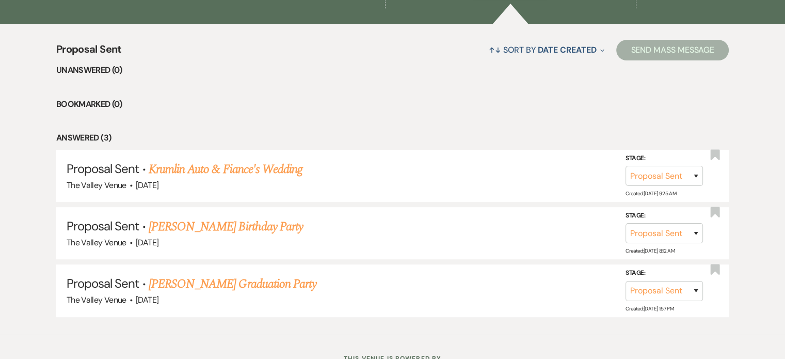
scroll to position [389, 0]
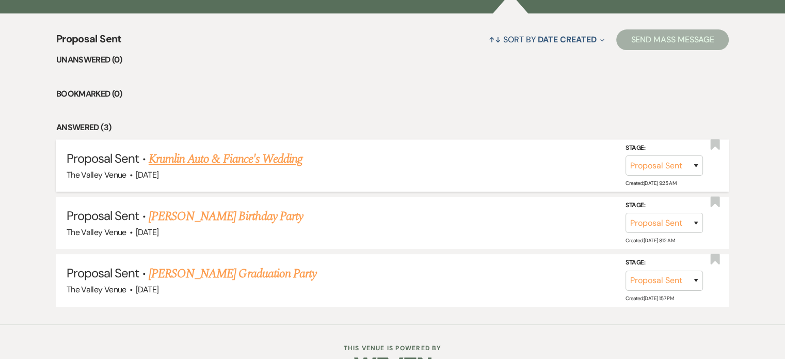
click at [248, 154] on link "Krumlin Auto & Fiance's Wedding" at bounding box center [226, 159] width 154 height 19
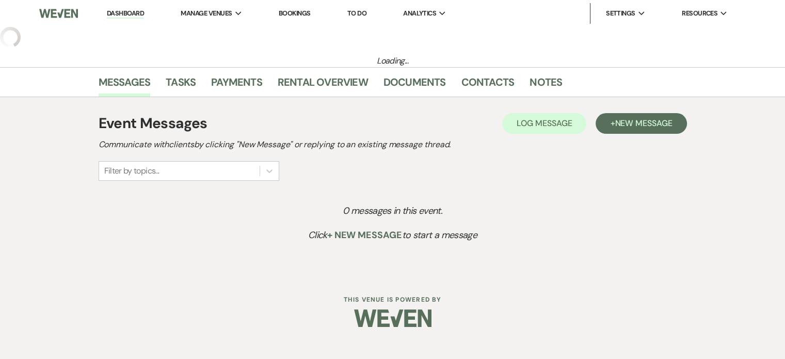
select select "6"
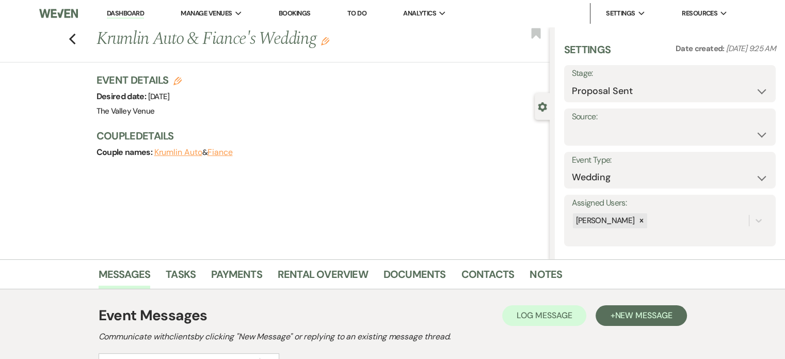
click at [326, 41] on use "button" at bounding box center [325, 41] width 8 height 8
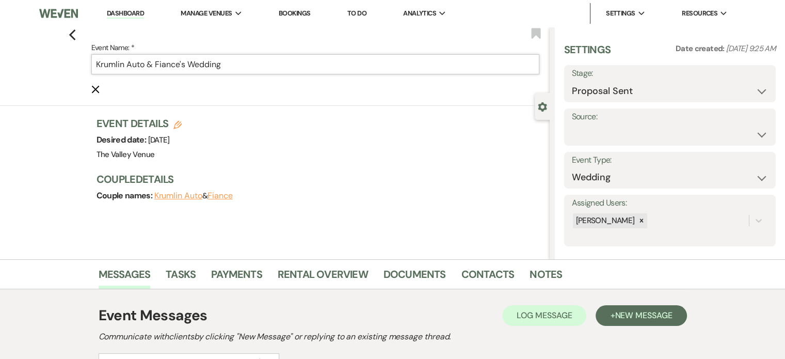
drag, startPoint x: 246, startPoint y: 62, endPoint x: 150, endPoint y: 66, distance: 96.0
click at [150, 66] on input "Krumlin Auto & Fiance's Wedding" at bounding box center [315, 64] width 448 height 20
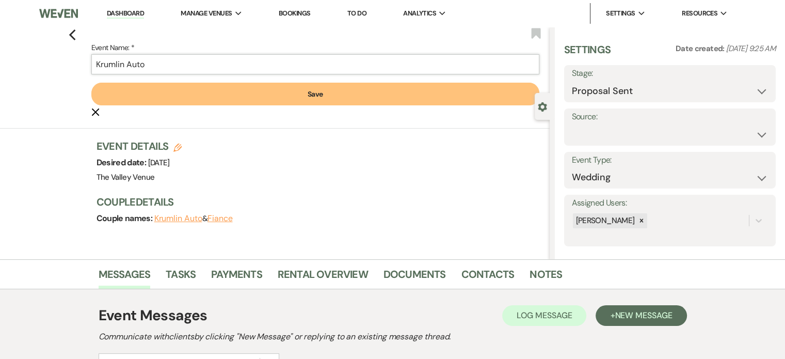
click at [150, 66] on input "Krumlin Auto" at bounding box center [315, 64] width 448 height 20
type input "Krumlin Auto Christmas Party"
click at [314, 97] on button "Save" at bounding box center [315, 94] width 448 height 23
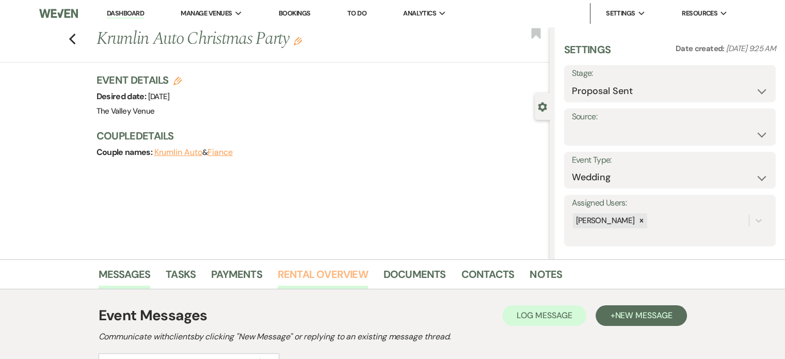
click at [319, 273] on link "Rental Overview" at bounding box center [323, 277] width 90 height 23
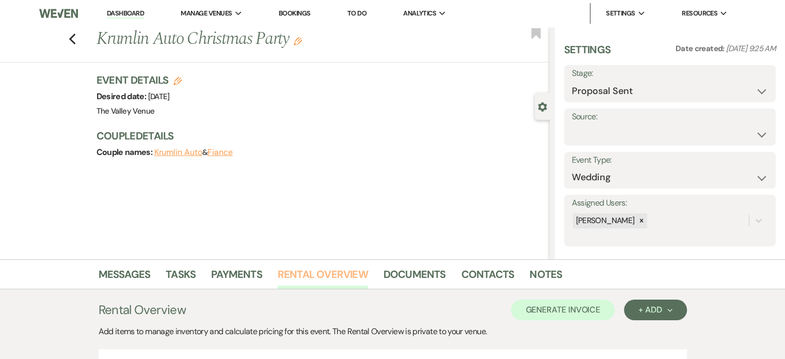
scroll to position [120, 0]
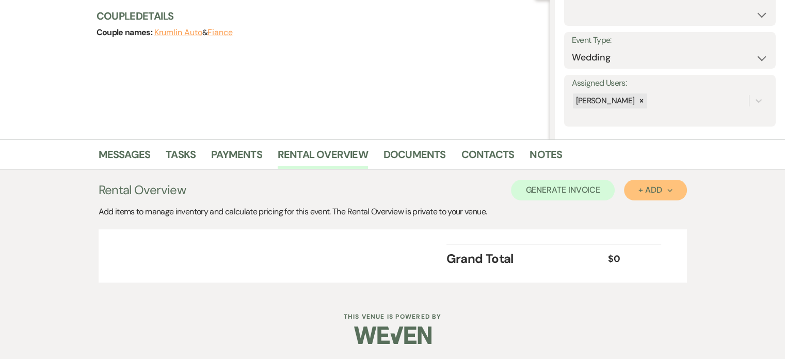
click at [651, 187] on div "+ Add Next" at bounding box center [655, 190] width 34 height 8
click at [641, 214] on button "Item" at bounding box center [650, 213] width 52 height 16
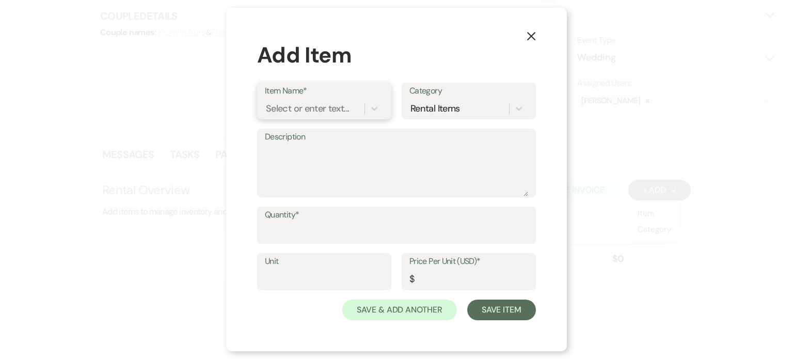
click at [309, 112] on div "Select or enter text..." at bounding box center [307, 109] width 83 height 14
type input "Venue Rental"
click at [308, 140] on div "+ Add "Venue Rental"" at bounding box center [324, 134] width 119 height 21
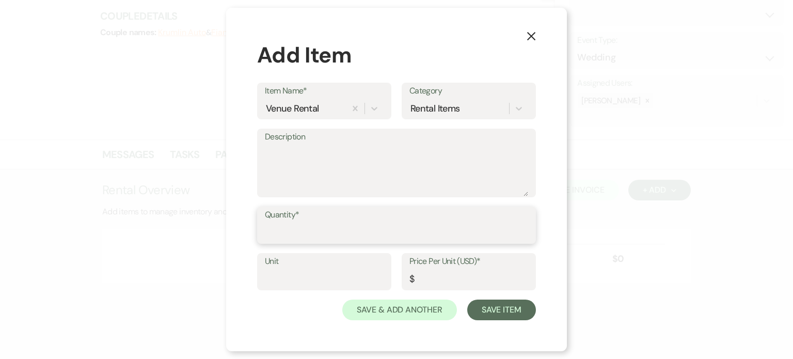
click at [314, 235] on input "Quantity*" at bounding box center [396, 232] width 263 height 20
type input "1"
click at [438, 277] on input "Price Per Unit (USD)*" at bounding box center [468, 279] width 119 height 20
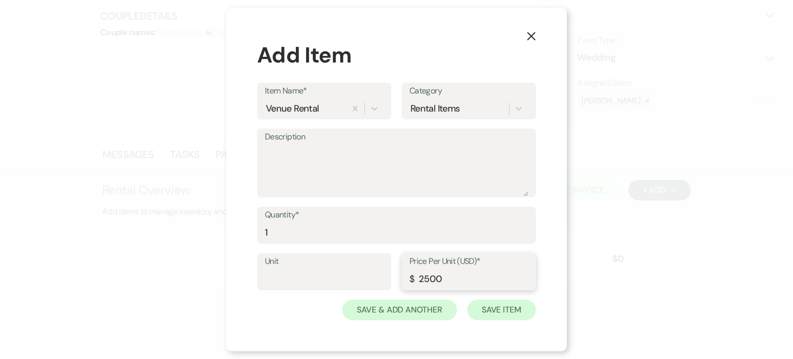
type input "2500"
click at [475, 306] on button "Save Item" at bounding box center [501, 309] width 69 height 21
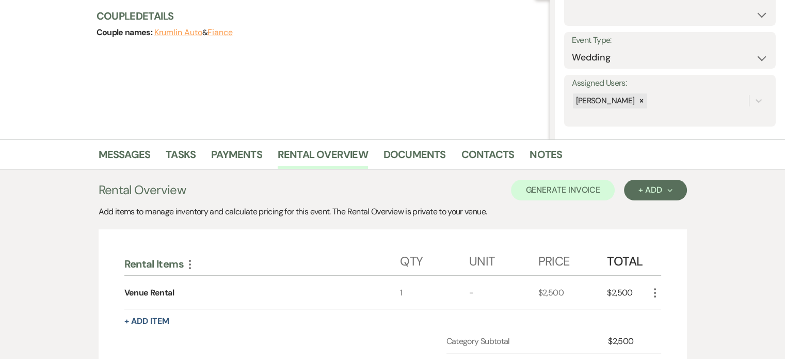
click at [207, 185] on div "Rental Overview Generate Invoice + Add Next" at bounding box center [393, 190] width 588 height 21
click at [152, 312] on div "Rental Items More Qty Unit Price Total Venue Rental 1 - $2,500 $2,500 More + Ad…" at bounding box center [392, 346] width 537 height 205
click at [157, 324] on button "+ Add Item" at bounding box center [146, 321] width 45 height 8
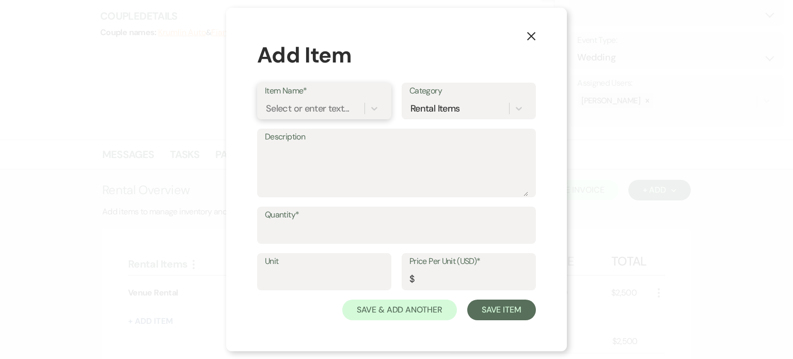
click at [325, 108] on div "Select or enter text..." at bounding box center [307, 109] width 83 height 14
type input "pho"
click at [317, 135] on div "Photobooth" at bounding box center [324, 134] width 119 height 21
type input "1"
type input "300"
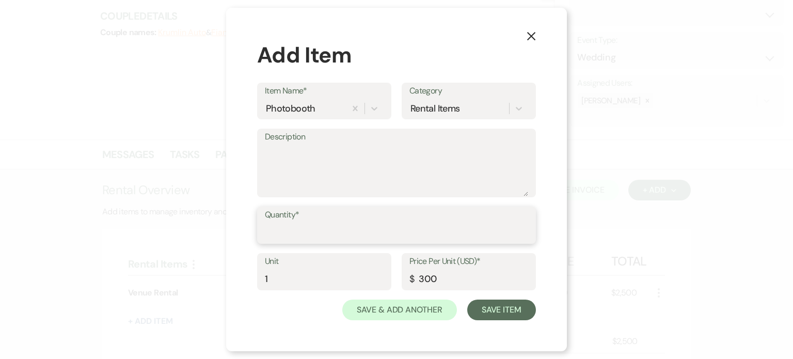
click at [385, 235] on input "Quantity*" at bounding box center [396, 232] width 263 height 20
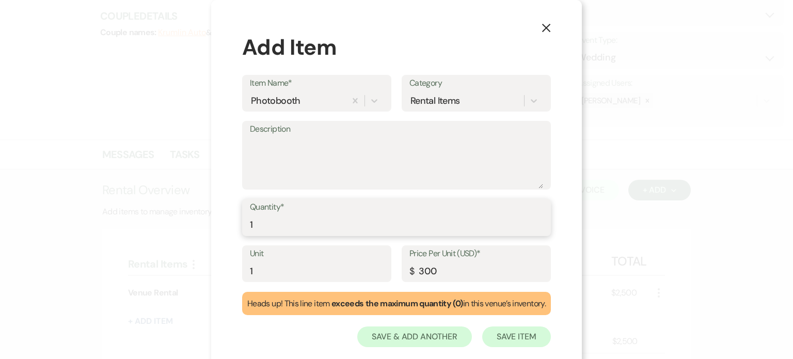
type input "1"
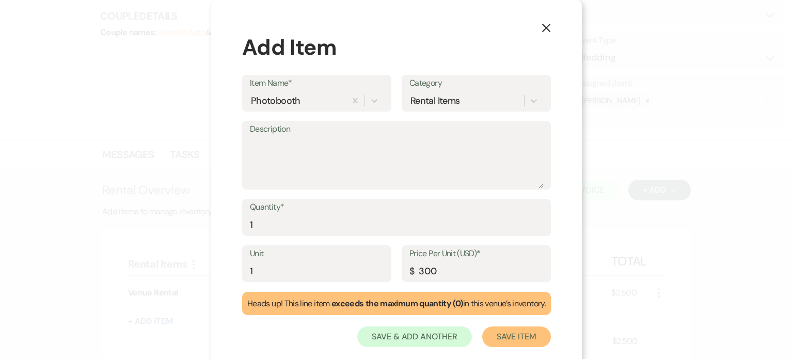
click at [514, 342] on button "Save Item" at bounding box center [516, 336] width 69 height 21
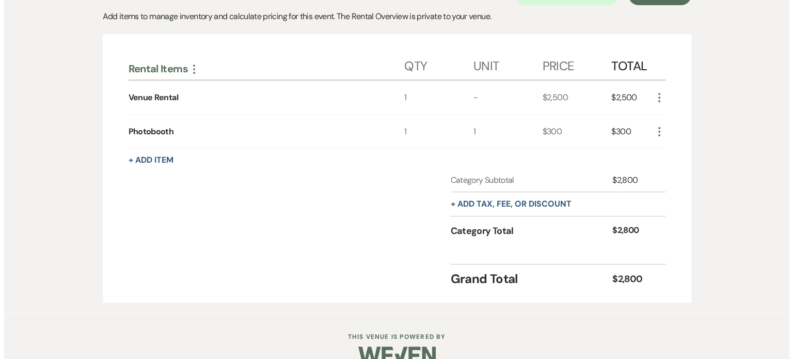
scroll to position [318, 0]
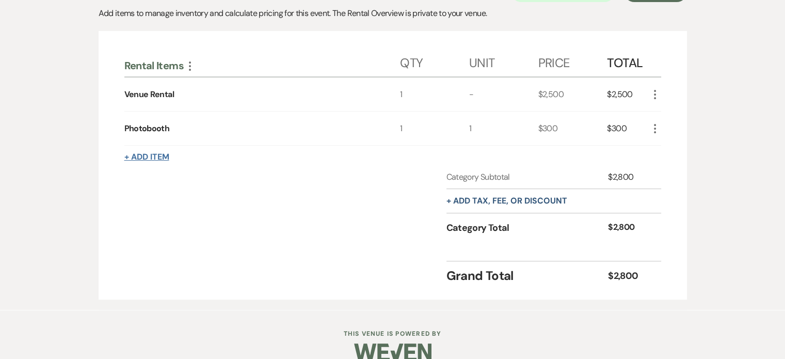
click at [151, 153] on button "+ Add Item" at bounding box center [146, 157] width 45 height 8
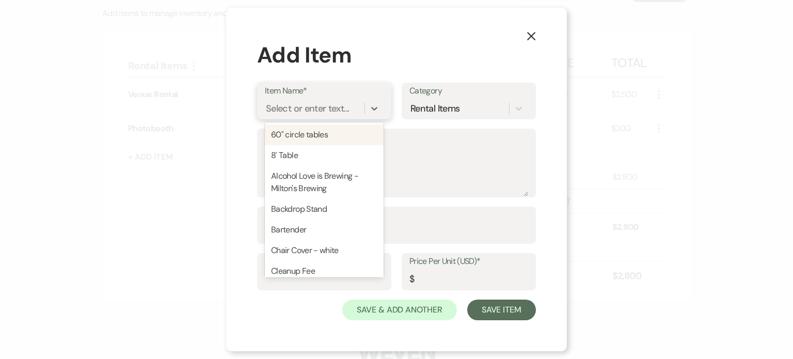
click at [346, 111] on div "Select or enter text..." at bounding box center [307, 109] width 83 height 14
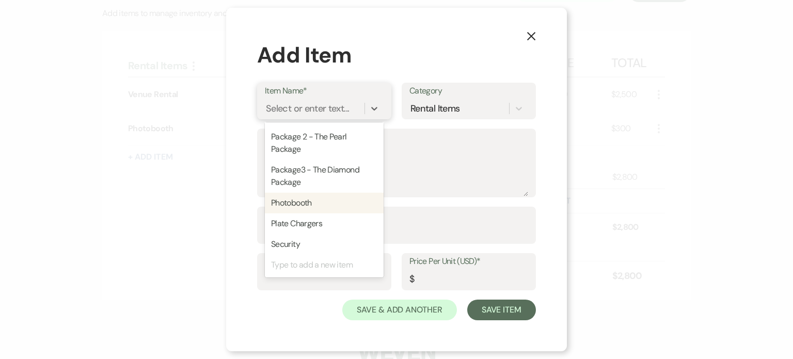
scroll to position [282, 0]
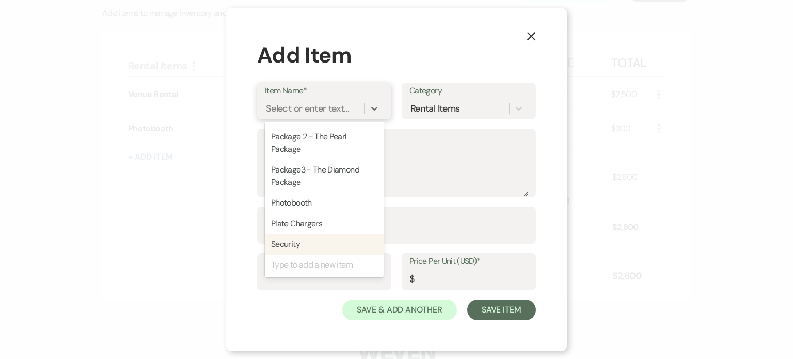
click at [309, 247] on div "Security" at bounding box center [324, 244] width 119 height 21
type textarea "1 per every 75 people"
type input "75"
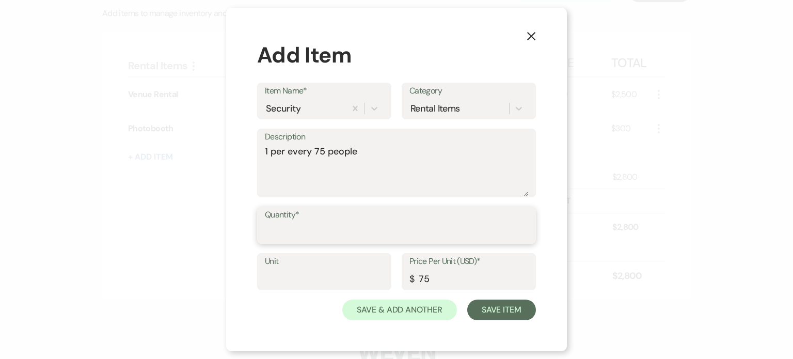
click at [324, 238] on input "Quantity*" at bounding box center [396, 232] width 263 height 20
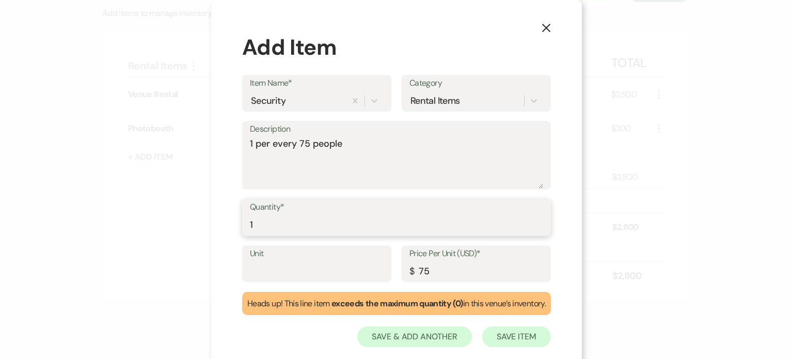
type input "1"
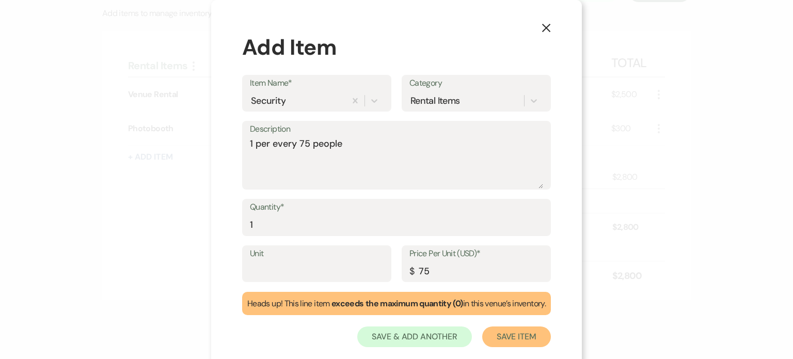
click at [515, 337] on button "Save Item" at bounding box center [516, 336] width 69 height 21
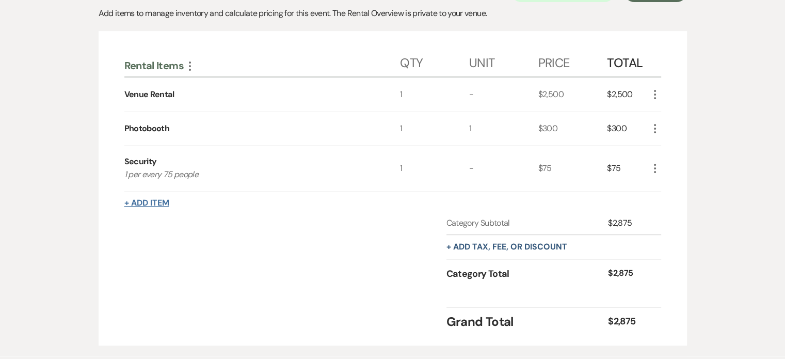
click at [155, 200] on button "+ Add Item" at bounding box center [146, 203] width 45 height 8
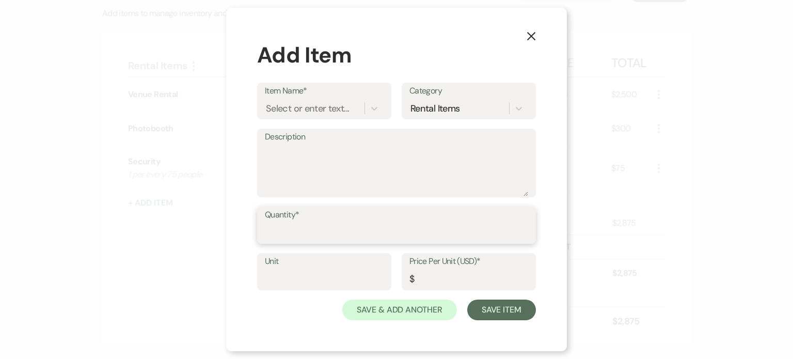
click at [287, 230] on input "Quantity*" at bounding box center [396, 232] width 263 height 20
click at [289, 109] on div "Select or enter text..." at bounding box center [307, 109] width 83 height 14
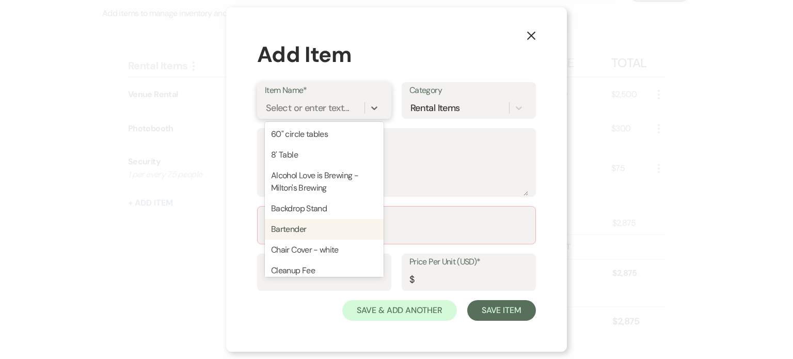
click at [302, 222] on div "Bartender" at bounding box center [324, 229] width 119 height 21
type textarea "1 per every 75 people"
type input "75"
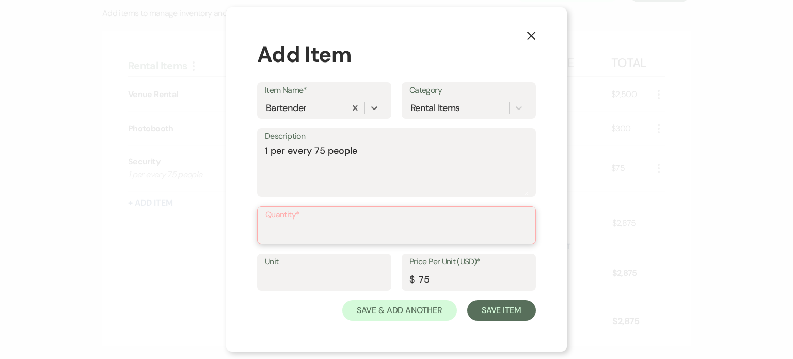
click at [293, 229] on input "Quantity*" at bounding box center [396, 232] width 262 height 20
type input "1"
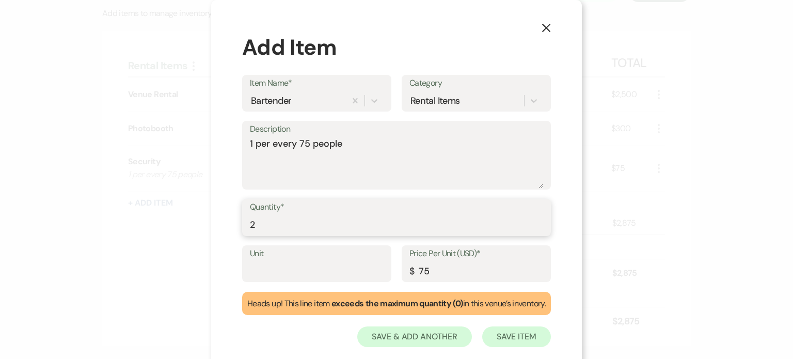
type input "2"
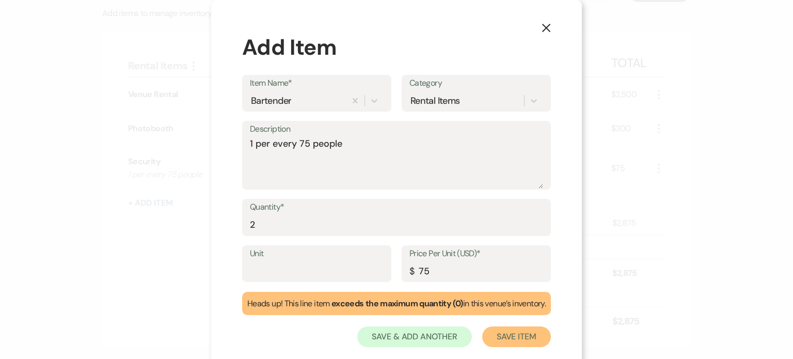
click at [501, 340] on button "Save Item" at bounding box center [516, 336] width 69 height 21
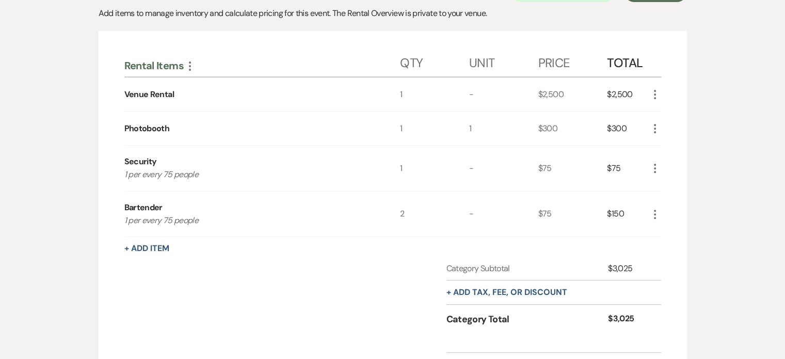
click at [161, 253] on div "Rental Items More Qty Unit Price Total Venue Rental 1 - $2,500 $2,500 More Phot…" at bounding box center [392, 210] width 537 height 331
click at [159, 244] on button "+ Add Item" at bounding box center [146, 248] width 45 height 8
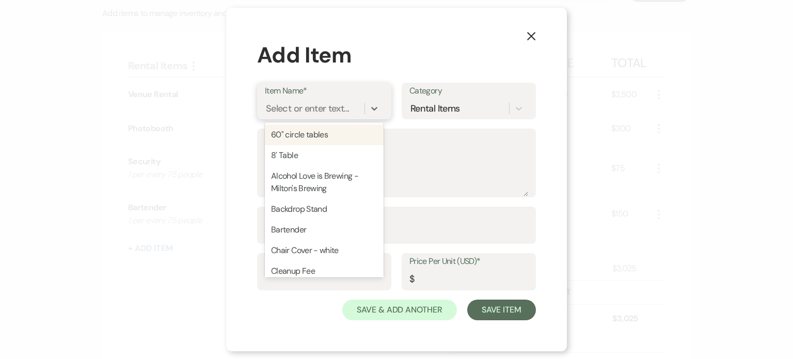
click at [359, 108] on div "Select or enter text..." at bounding box center [315, 109] width 100 height 18
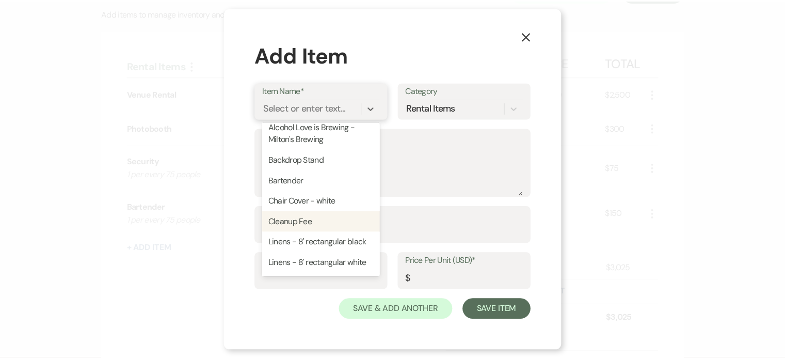
scroll to position [50, 0]
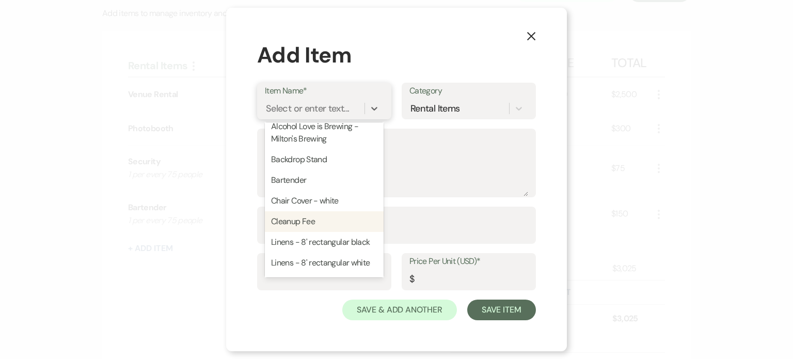
click at [312, 216] on div "Cleanup Fee" at bounding box center [324, 221] width 119 height 21
type input "1"
type input "150"
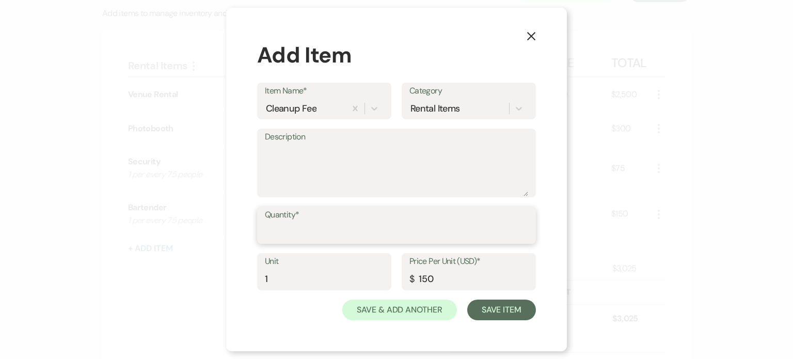
click at [286, 233] on input "Quantity*" at bounding box center [396, 232] width 263 height 20
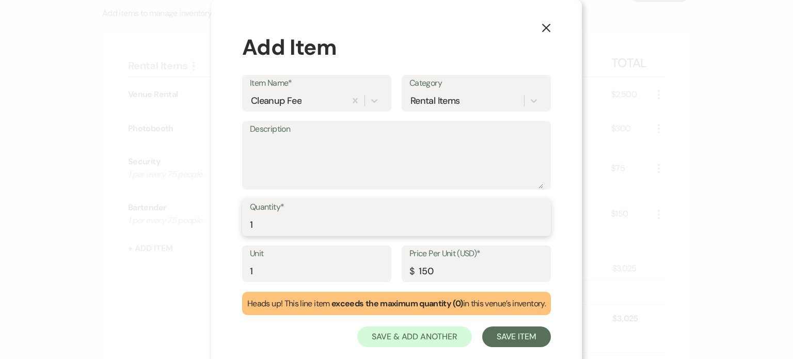
type input "1"
drag, startPoint x: 440, startPoint y: 270, endPoint x: 398, endPoint y: 261, distance: 42.8
click at [401, 261] on div "Price Per Unit (USD)* $ 150" at bounding box center [475, 263] width 149 height 37
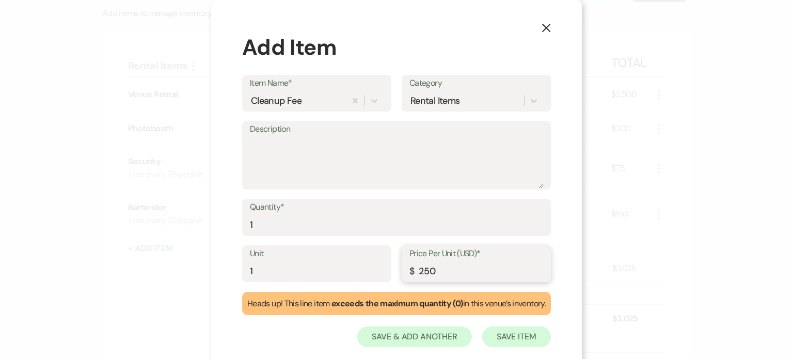
type input "250"
click at [532, 338] on button "Save Item" at bounding box center [516, 336] width 69 height 21
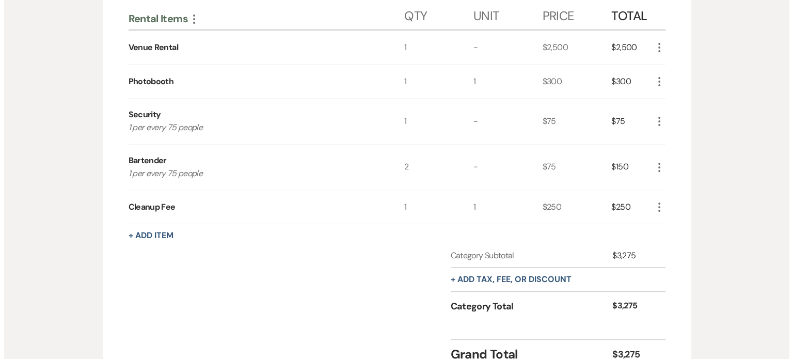
scroll to position [365, 0]
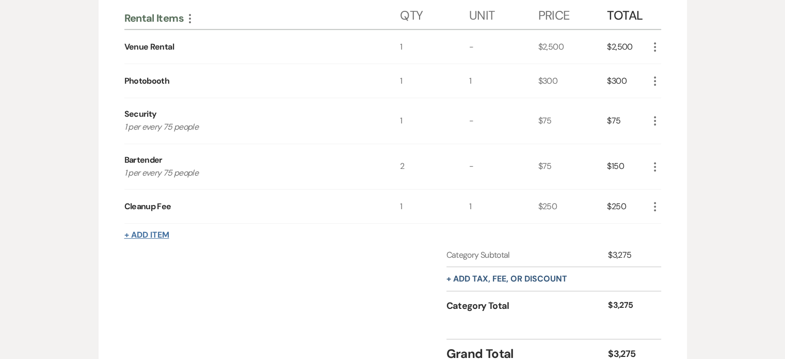
click at [144, 236] on button "+ Add Item" at bounding box center [146, 235] width 45 height 8
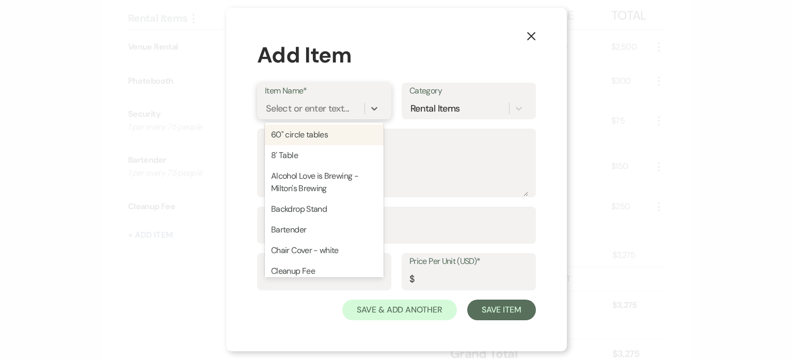
click at [342, 111] on div "Select or enter text..." at bounding box center [307, 109] width 83 height 14
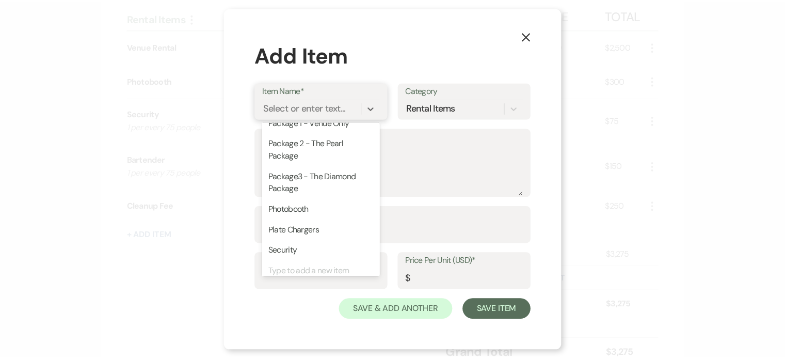
scroll to position [283, 0]
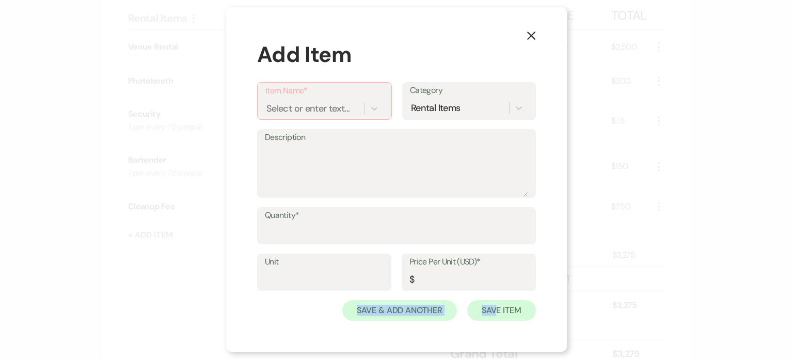
drag, startPoint x: 272, startPoint y: 309, endPoint x: 496, endPoint y: 319, distance: 224.1
click at [496, 319] on div "Save & Add Another Save Item" at bounding box center [396, 310] width 279 height 21
click at [532, 34] on use "button" at bounding box center [531, 35] width 8 height 8
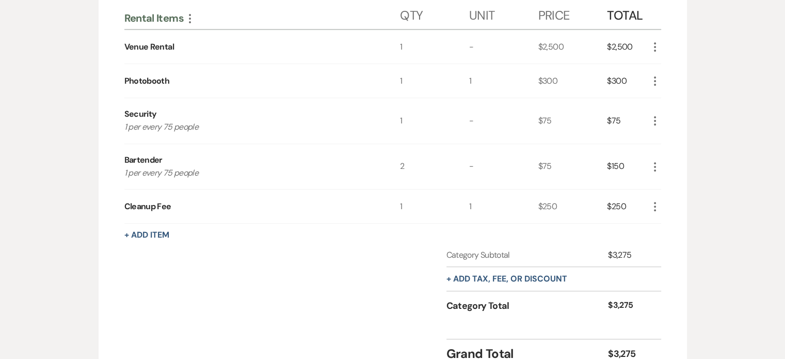
scroll to position [458, 0]
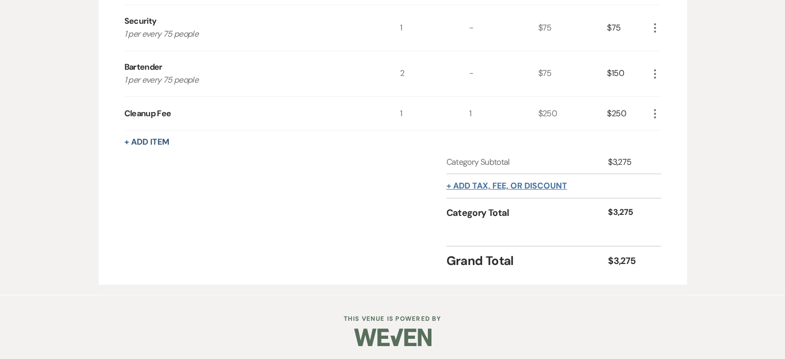
click at [509, 182] on button "+ Add tax, fee, or discount" at bounding box center [506, 186] width 121 height 8
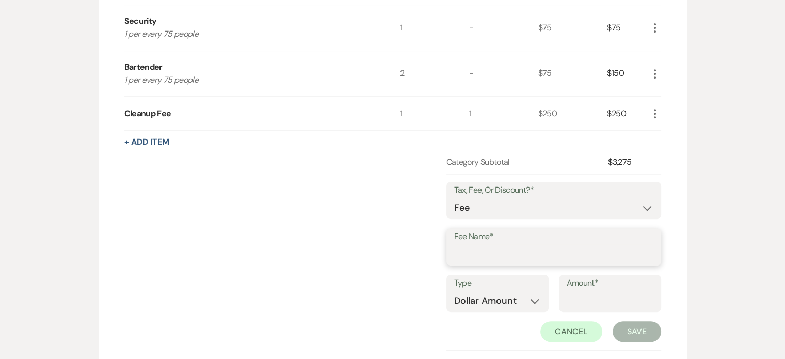
click at [492, 247] on input "Fee Name*" at bounding box center [553, 254] width 199 height 20
type input "Processing fee"
click at [480, 303] on select "Dollar Amount Percentage" at bounding box center [497, 300] width 87 height 20
select select "false"
click at [454, 290] on select "Dollar Amount Percentage" at bounding box center [497, 300] width 87 height 20
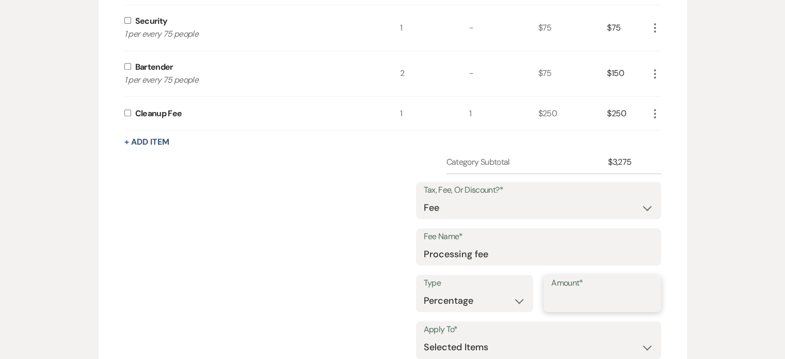
click at [594, 303] on input "Amount*" at bounding box center [602, 300] width 102 height 20
type input "3"
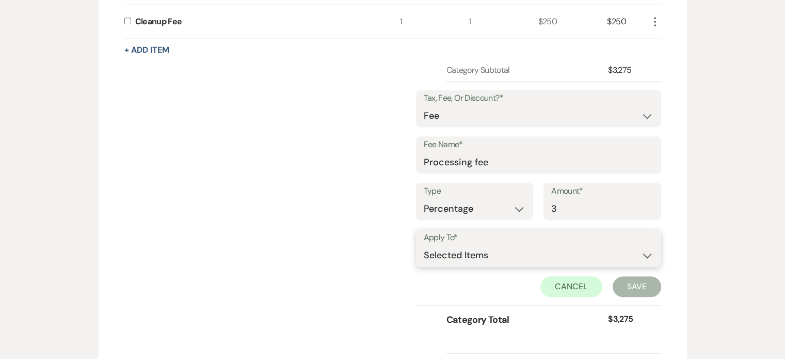
click at [535, 255] on select "Selected Items Category Subtotal (before all Taxes/Fees/Discounts) Category Tot…" at bounding box center [539, 255] width 230 height 21
select select "2"
click at [424, 245] on select "Selected Items Category Subtotal (before all Taxes/Fees/Discounts) Category Tot…" at bounding box center [539, 255] width 230 height 21
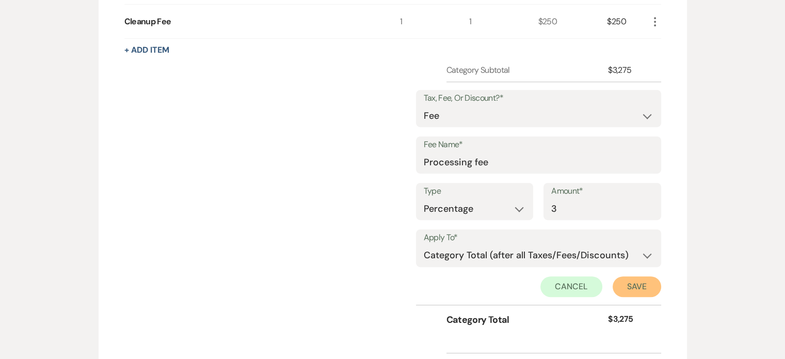
click at [640, 282] on button "Save" at bounding box center [636, 286] width 49 height 21
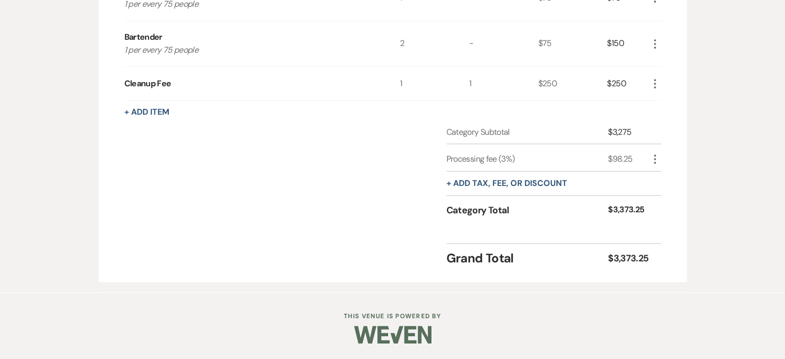
scroll to position [485, 0]
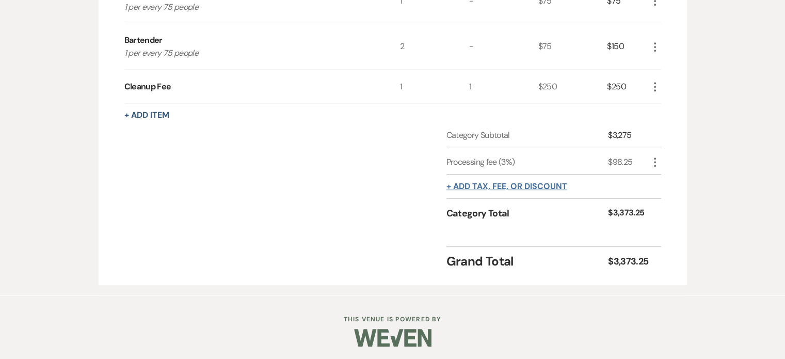
click at [514, 182] on button "+ Add tax, fee, or discount" at bounding box center [506, 186] width 121 height 8
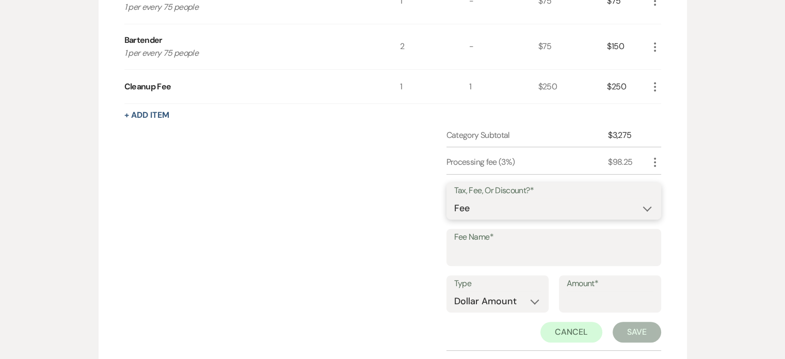
click at [475, 208] on select "Fee Discount Tax" at bounding box center [553, 208] width 199 height 20
select select "3"
click at [454, 198] on select "Fee Discount Tax" at bounding box center [553, 208] width 199 height 20
click at [482, 256] on input "Fee Name*" at bounding box center [553, 255] width 199 height 20
type input "Eddy County Tax"
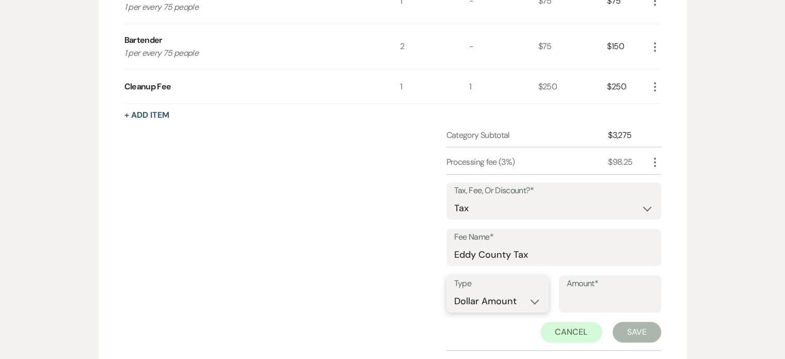
click at [489, 297] on select "Dollar Amount Percentage" at bounding box center [497, 301] width 87 height 20
select select "false"
click at [454, 291] on select "Dollar Amount Percentage" at bounding box center [497, 301] width 87 height 20
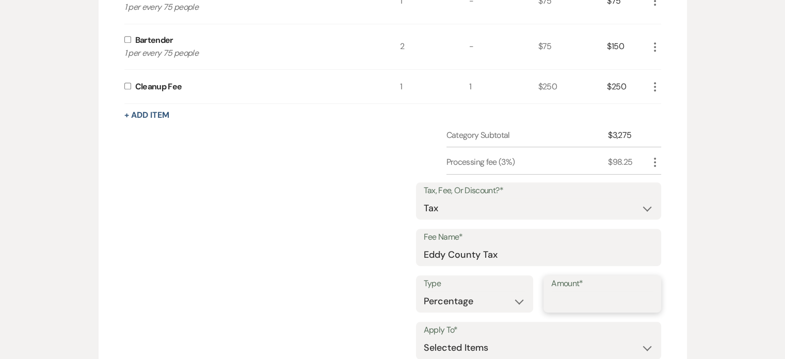
click at [585, 299] on input "Amount*" at bounding box center [602, 301] width 102 height 20
type input "5.71"
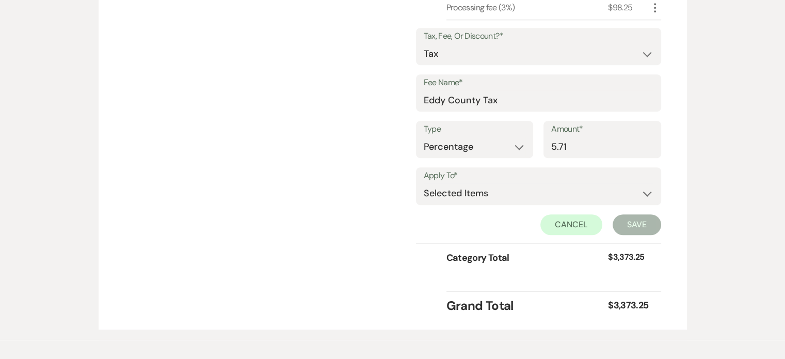
scroll to position [640, 0]
click at [552, 192] on select "Selected Items Category Subtotal (before all Taxes/Fees/Discounts)" at bounding box center [539, 193] width 230 height 21
select select "1"
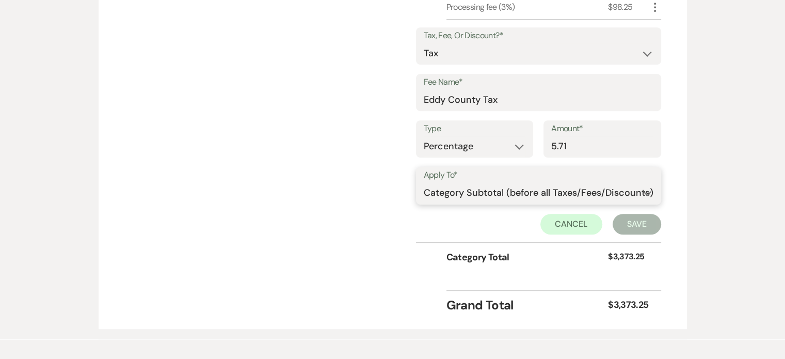
click at [424, 183] on select "Selected Items Category Subtotal (before all Taxes/Fees/Discounts)" at bounding box center [539, 193] width 230 height 21
click at [628, 216] on button "Save" at bounding box center [636, 224] width 49 height 21
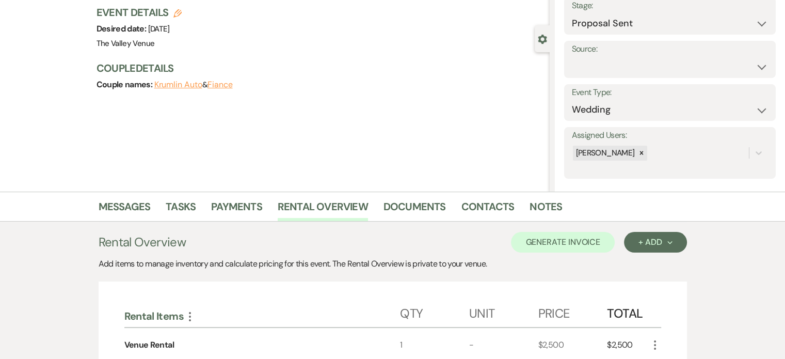
scroll to position [56, 0]
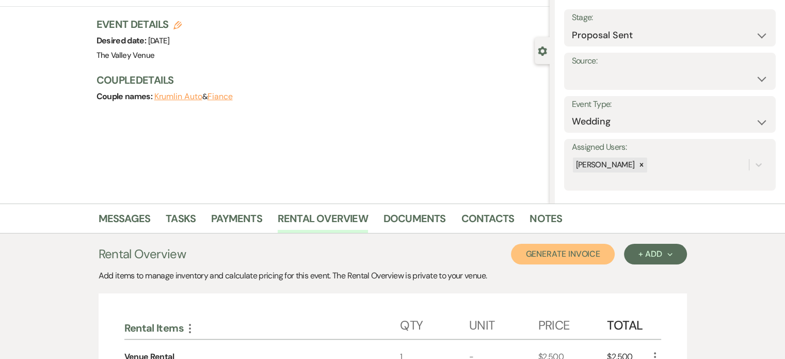
click at [575, 250] on button "Generate Invoice" at bounding box center [563, 254] width 104 height 21
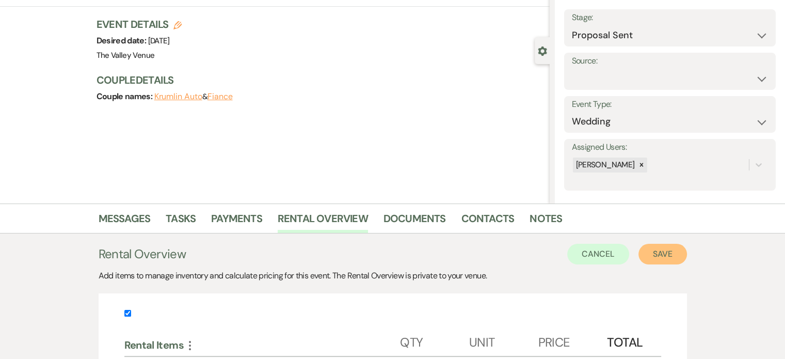
click at [660, 250] on button "Save" at bounding box center [662, 254] width 49 height 21
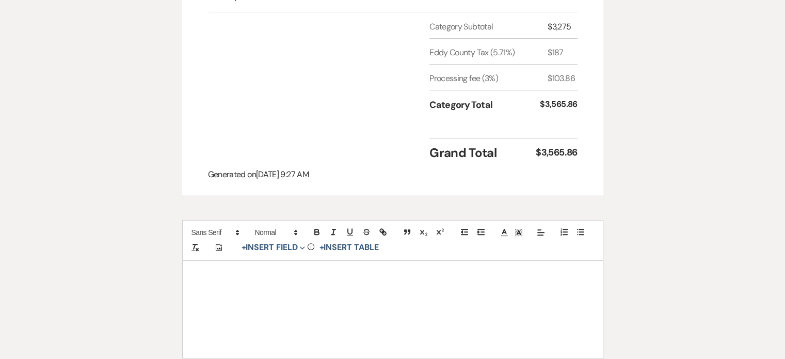
scroll to position [511, 0]
drag, startPoint x: 576, startPoint y: 148, endPoint x: 528, endPoint y: 148, distance: 47.5
click at [528, 148] on div "Grand Total $3,565.86" at bounding box center [503, 148] width 148 height 24
copy div "$3,565.86"
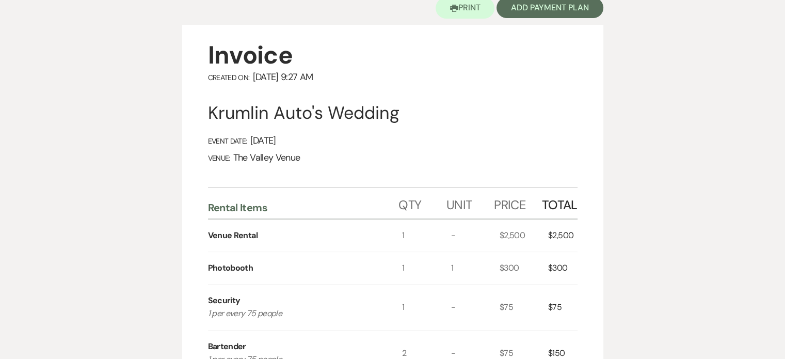
scroll to position [0, 0]
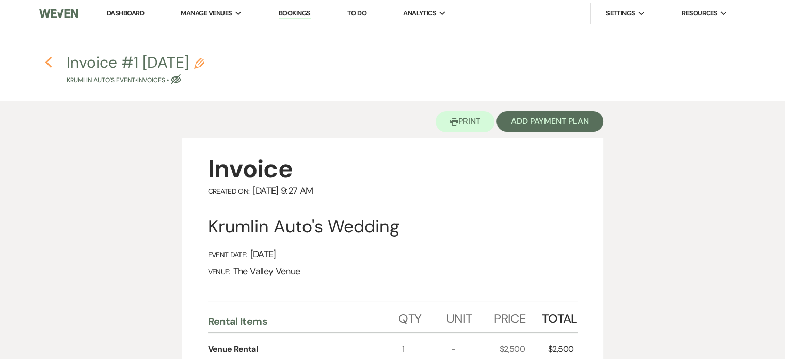
click at [51, 66] on icon "Previous" at bounding box center [49, 62] width 8 height 12
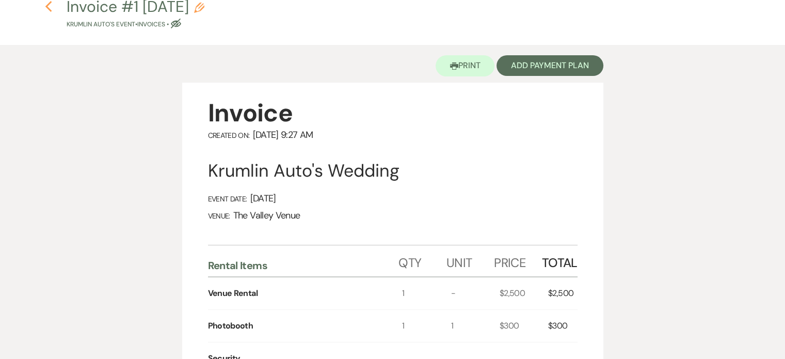
select select "6"
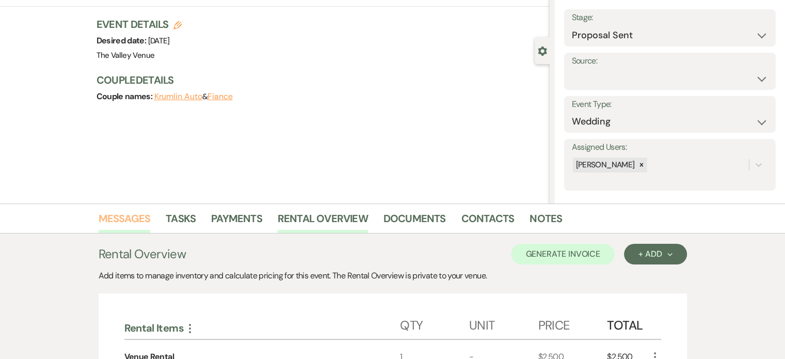
click at [136, 215] on link "Messages" at bounding box center [125, 221] width 52 height 23
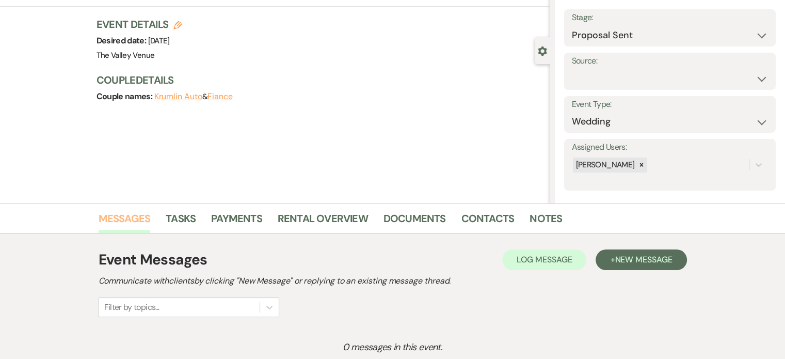
scroll to position [175, 0]
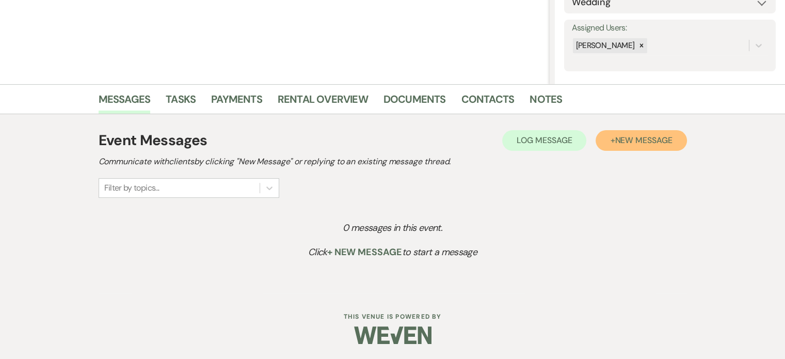
click at [637, 140] on span "New Message" at bounding box center [643, 140] width 57 height 11
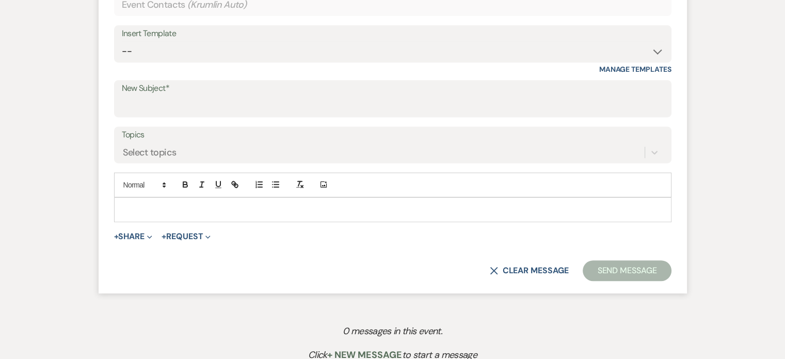
scroll to position [472, 0]
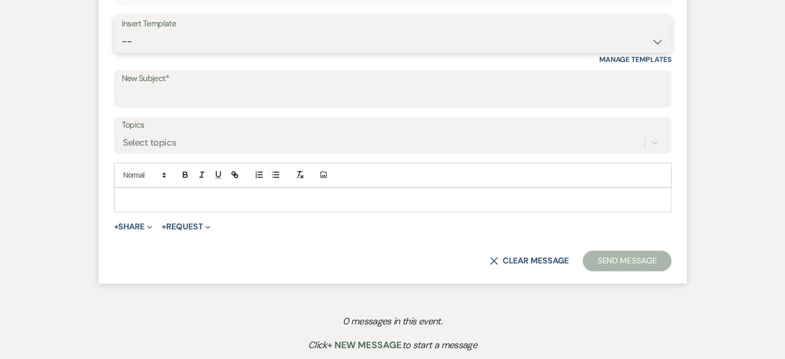
click at [333, 42] on select "-- Weven Planning Portal Introduction (Booked Events) Initial Inquiry Response …" at bounding box center [393, 41] width 542 height 20
select select "978"
click at [122, 31] on select "-- Weven Planning Portal Introduction (Booked Events) Initial Inquiry Response …" at bounding box center [393, 41] width 542 height 20
type input "Booking your event!"
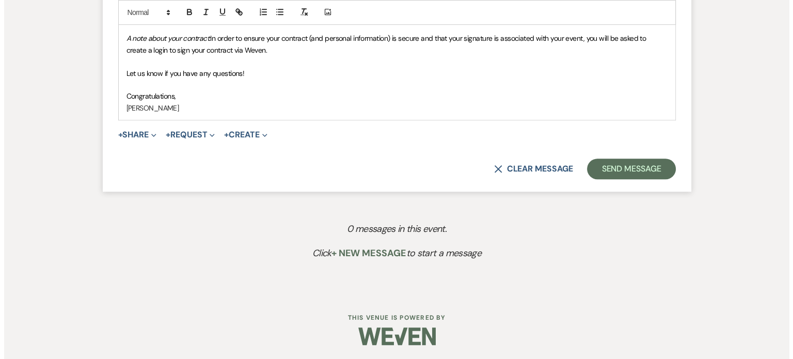
scroll to position [679, 0]
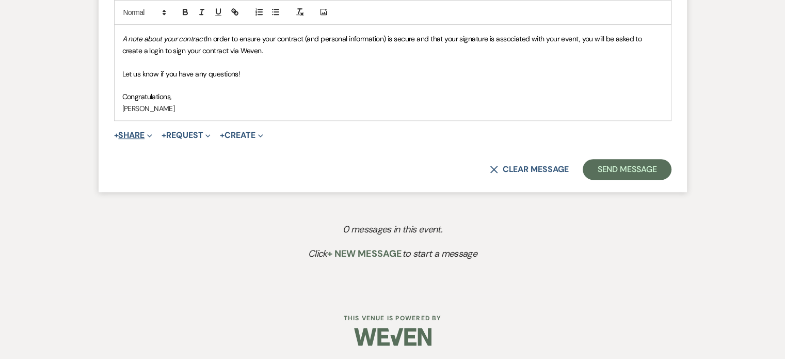
click at [148, 138] on span "Expand" at bounding box center [148, 135] width 8 height 11
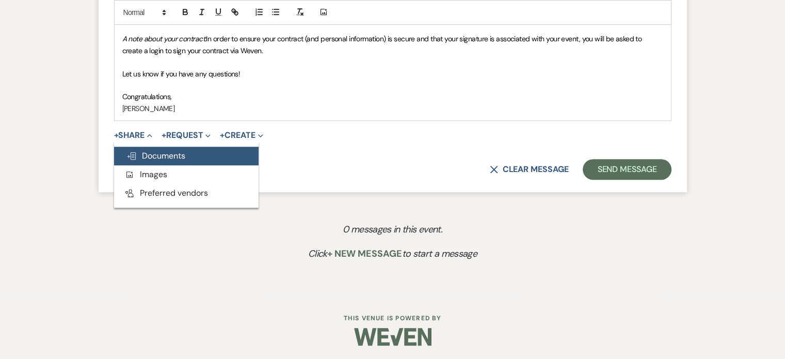
click at [166, 152] on span "Doc Upload Documents" at bounding box center [155, 155] width 59 height 11
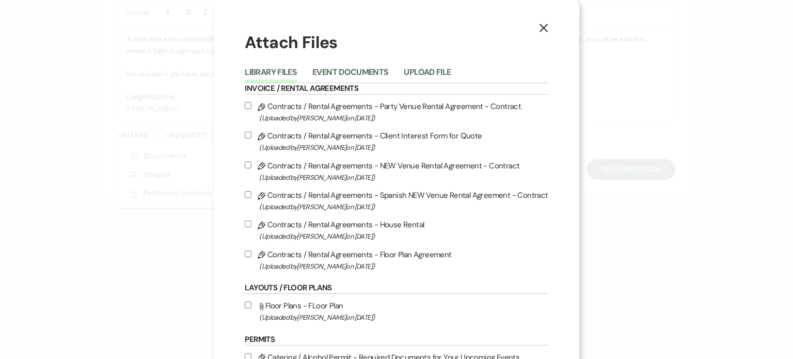
click at [246, 166] on input "Pencil Contracts / Rental Agreements - NEW Venue Rental Agreement - Contract (U…" at bounding box center [248, 164] width 7 height 7
checkbox input "true"
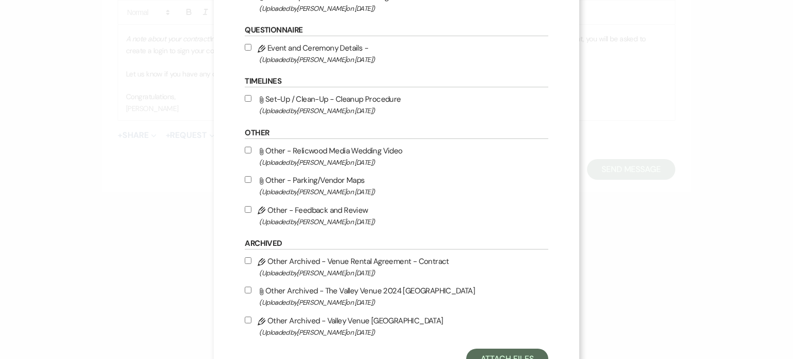
scroll to position [498, 0]
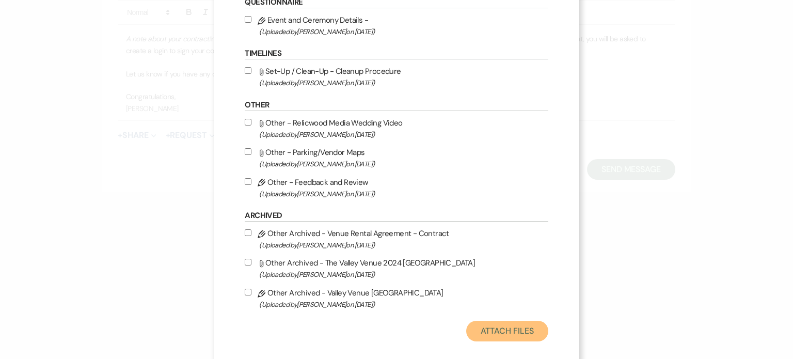
click at [479, 329] on button "Attach Files" at bounding box center [507, 330] width 82 height 21
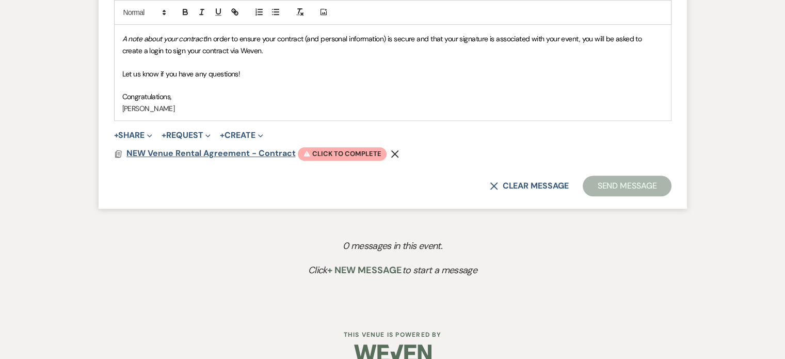
click at [268, 147] on span "NEW Venue Rental Agreement - Contract" at bounding box center [210, 153] width 169 height 13
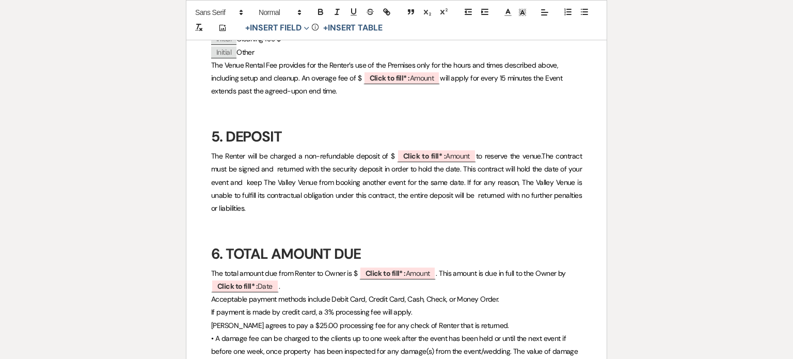
scroll to position [1042, 0]
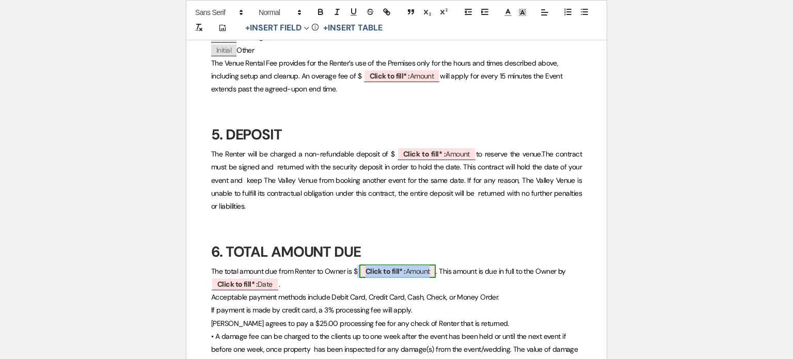
click at [422, 264] on span "Click to fill* : Amount" at bounding box center [397, 270] width 77 height 13
select select "owner"
select select "Amount"
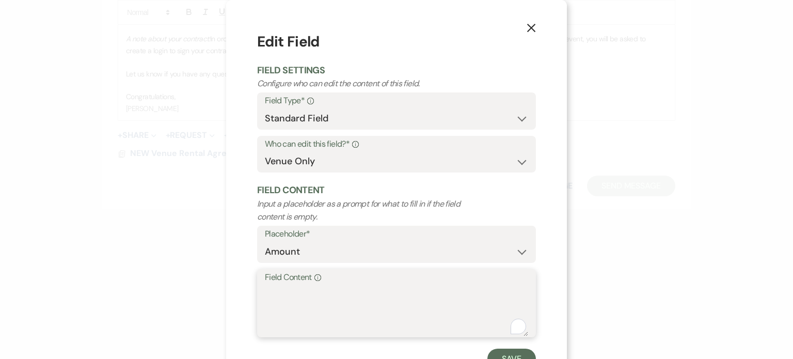
click at [404, 285] on textarea "Field Content Info" at bounding box center [396, 310] width 263 height 52
paste textarea "$3,565.86"
type textarea "$3,565.86"
click at [499, 353] on button "Save" at bounding box center [511, 358] width 49 height 21
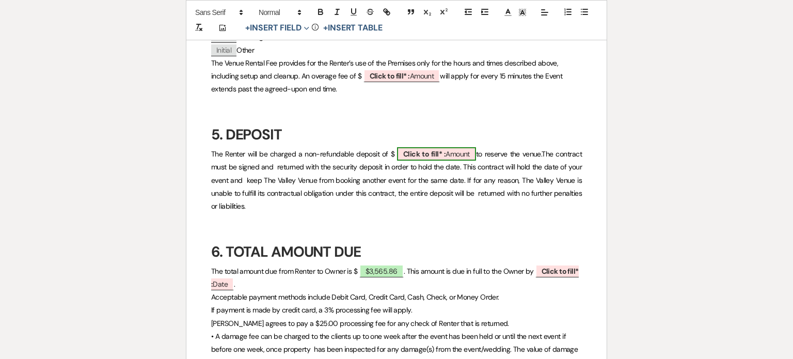
click at [451, 147] on span "Click to fill* : Amount" at bounding box center [436, 153] width 79 height 13
select select "owner"
select select "Amount"
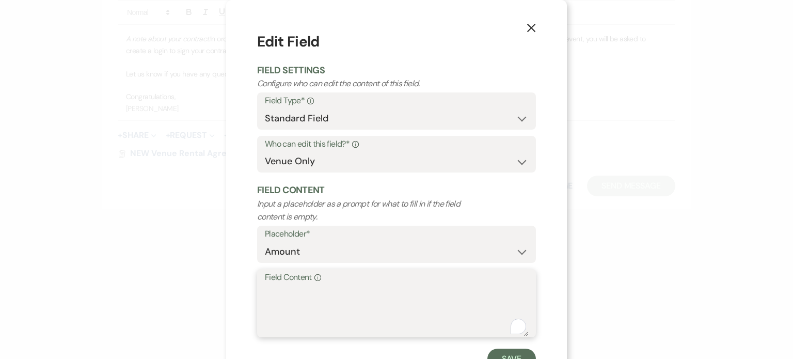
click at [385, 302] on textarea "Field Content Info" at bounding box center [396, 310] width 263 height 52
type textarea "750"
click at [514, 354] on button "Save" at bounding box center [511, 358] width 49 height 21
